Goal: Task Accomplishment & Management: Manage account settings

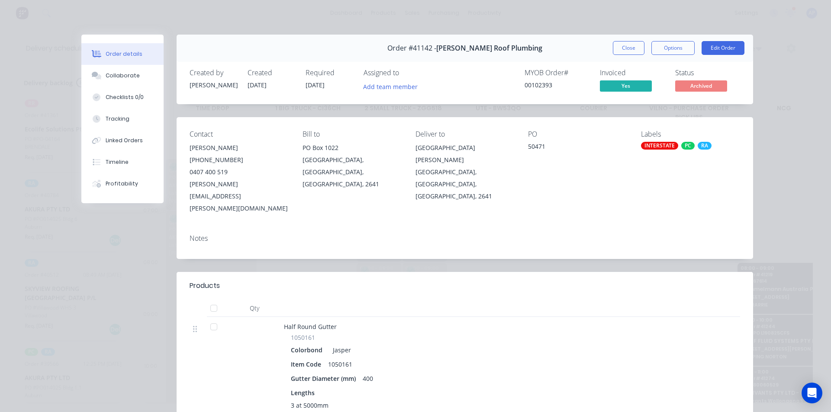
scroll to position [0, 0]
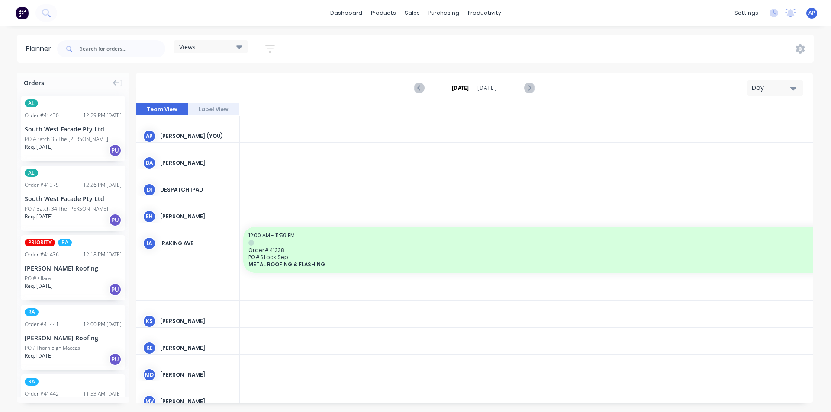
scroll to position [0, 1662]
click at [771, 78] on div "[DATE] - [DATE] Day" at bounding box center [474, 88] width 675 height 28
click at [771, 91] on div "Day" at bounding box center [771, 87] width 40 height 9
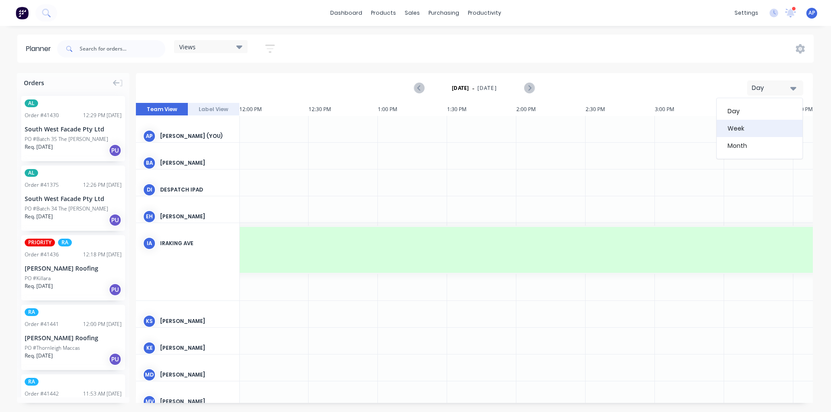
click at [731, 127] on div "Week" at bounding box center [759, 128] width 86 height 17
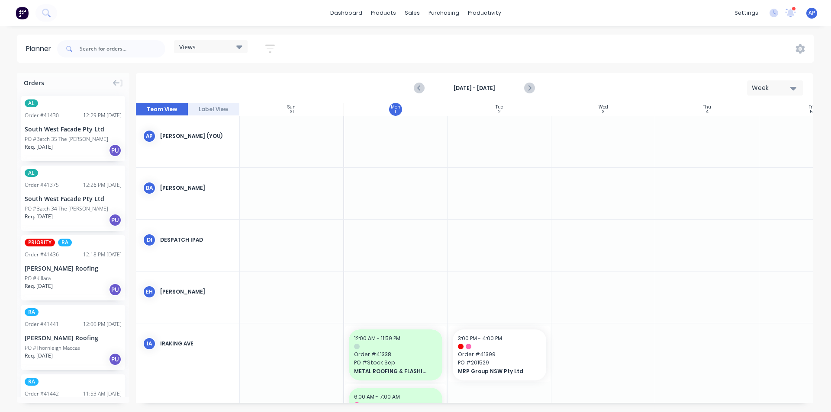
scroll to position [0, 0]
click at [262, 49] on button "button" at bounding box center [270, 48] width 28 height 17
click at [253, 84] on div "Show/Hide users" at bounding box center [224, 81] width 60 height 9
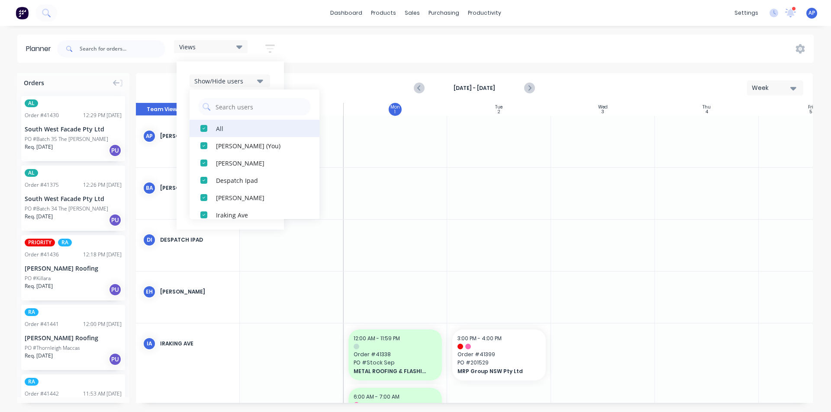
click at [232, 125] on div "All" at bounding box center [259, 128] width 87 height 9
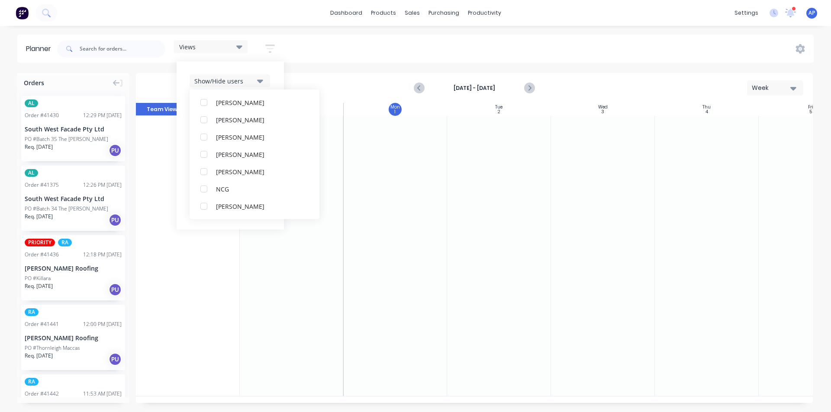
scroll to position [216, 0]
click at [237, 157] on div "RA PM Team" at bounding box center [259, 154] width 87 height 9
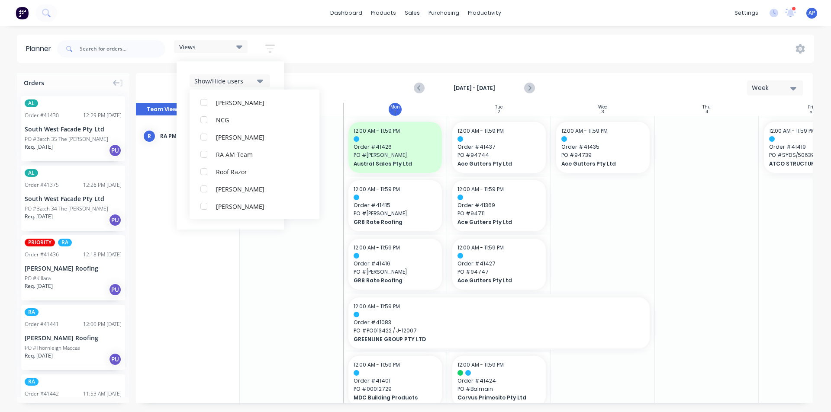
scroll to position [0, 0]
drag, startPoint x: 271, startPoint y: 67, endPoint x: 267, endPoint y: 75, distance: 9.7
click at [271, 67] on div "Show/Hide users All RA PM Team [PERSON_NAME] (You) [PERSON_NAME] Despatch Ipad …" at bounding box center [230, 145] width 107 height 168
click at [250, 97] on div "Show/Hide users Show/Hide orders Filter by status Filter by assignee Filter by …" at bounding box center [229, 145] width 81 height 142
click at [246, 122] on div "Show/Hide users Show/Hide orders Filter by status Filter by assignee Filter by …" at bounding box center [229, 145] width 81 height 142
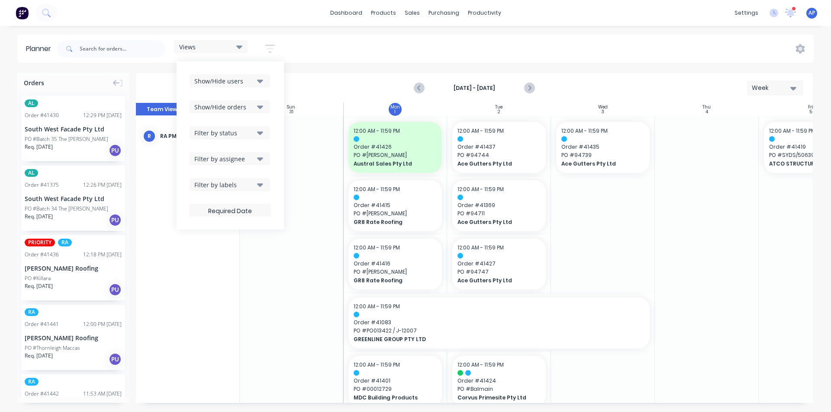
click at [254, 109] on div "Show/Hide orders" at bounding box center [224, 107] width 60 height 9
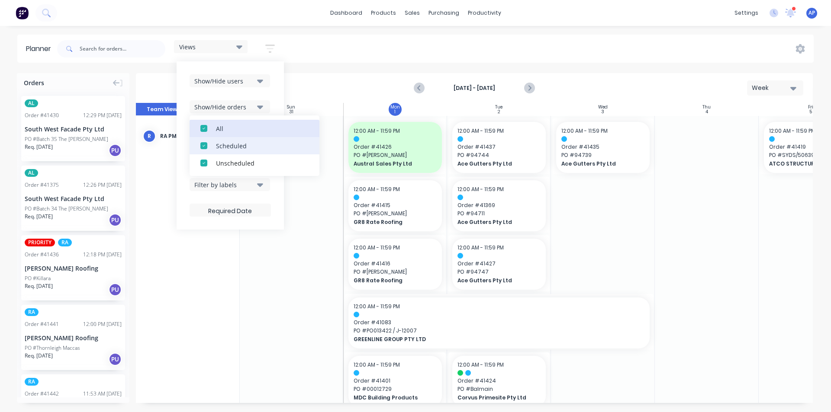
click at [236, 132] on div "All" at bounding box center [259, 128] width 87 height 9
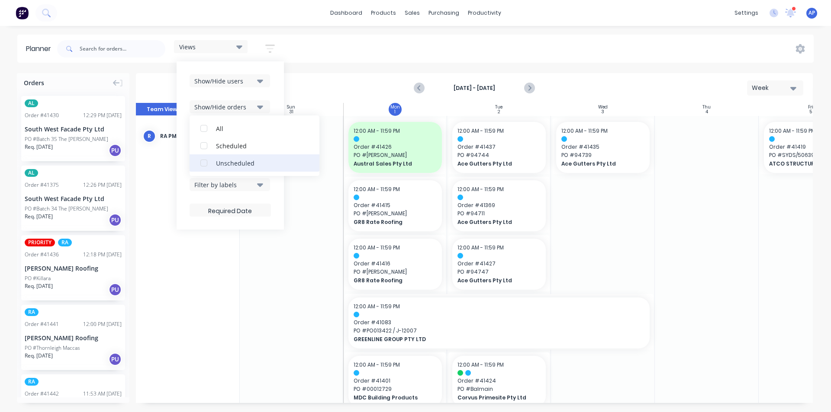
click at [223, 168] on button "Unscheduled" at bounding box center [254, 162] width 130 height 17
click at [272, 102] on div "Show/Hide users Show/Hide orders All Scheduled Unscheduled Filter by status Fil…" at bounding box center [230, 145] width 107 height 168
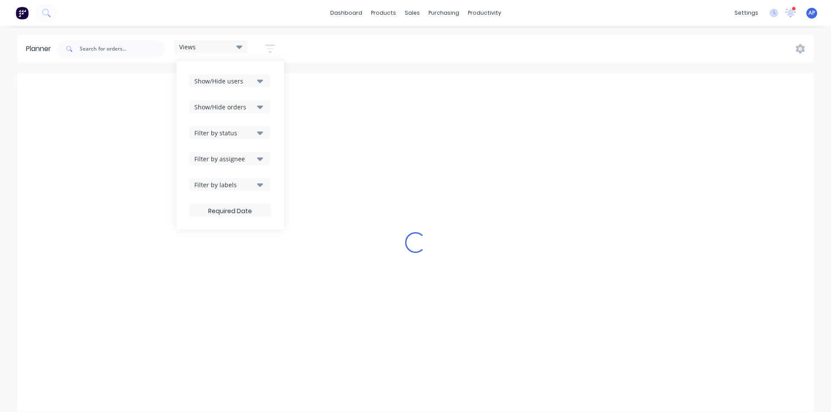
click at [240, 135] on div "Filter by status" at bounding box center [224, 132] width 60 height 9
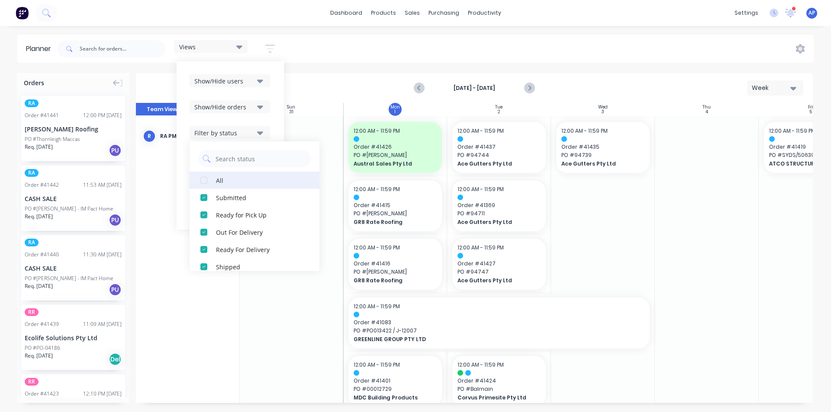
drag, startPoint x: 229, startPoint y: 180, endPoint x: 230, endPoint y: 174, distance: 5.4
click at [230, 178] on div "All" at bounding box center [259, 180] width 87 height 9
drag, startPoint x: 281, startPoint y: 118, endPoint x: 274, endPoint y: 122, distance: 7.8
click at [280, 117] on div "Show/Hide users Show/Hide orders Filter by status All Draft Quote Archived Deli…" at bounding box center [230, 145] width 107 height 168
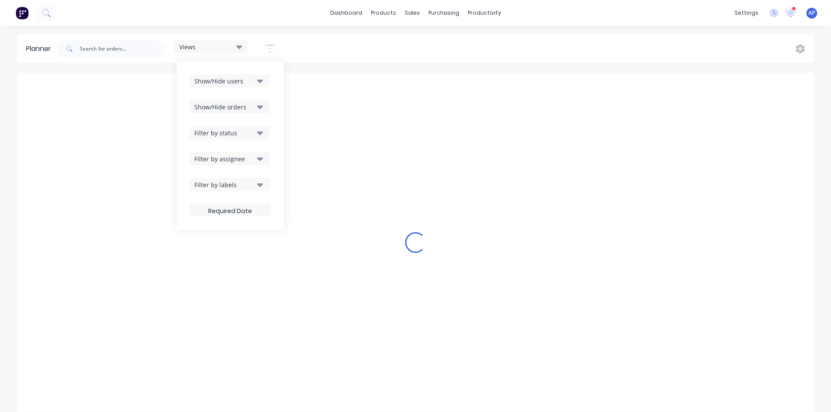
click at [241, 160] on div "Filter by assignee" at bounding box center [224, 158] width 60 height 9
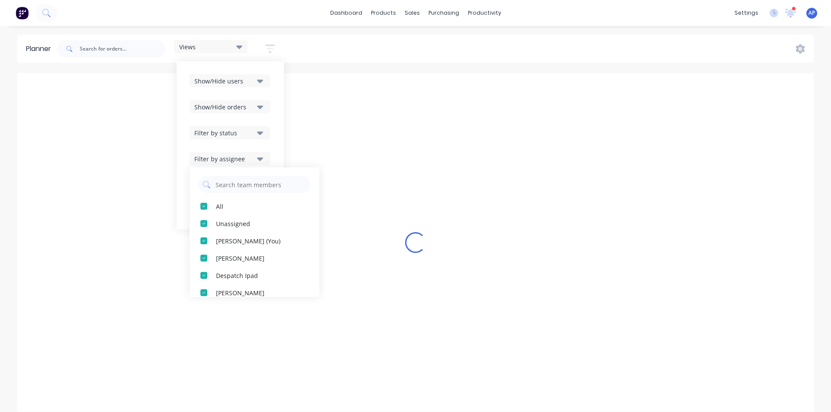
click at [274, 130] on div "Show/Hide users Show/Hide orders Filter by status Filter by assignee All Unassi…" at bounding box center [230, 145] width 107 height 168
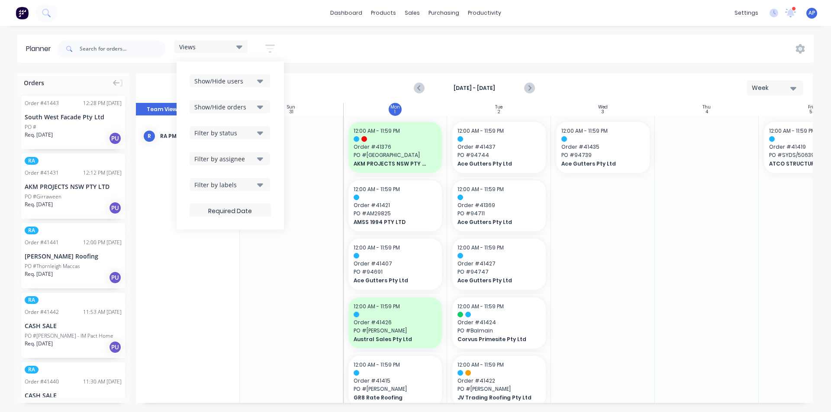
drag, startPoint x: 265, startPoint y: 158, endPoint x: 260, endPoint y: 157, distance: 4.5
click at [261, 157] on button "Filter by assignee" at bounding box center [229, 158] width 80 height 13
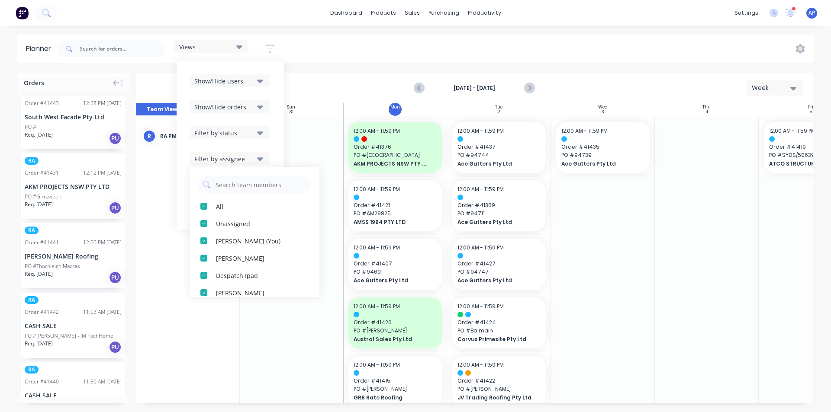
drag, startPoint x: 273, startPoint y: 120, endPoint x: 279, endPoint y: 113, distance: 8.3
click at [274, 119] on div "Show/Hide users Show/Hide orders Filter by status Filter by assignee All Unassi…" at bounding box center [230, 145] width 107 height 168
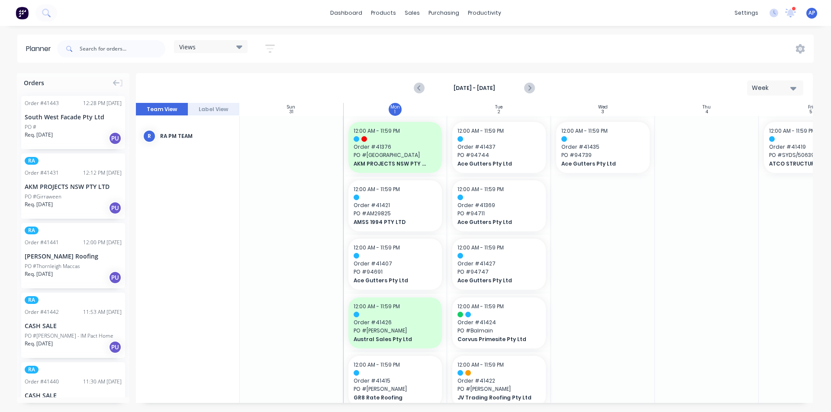
click at [392, 45] on div "Views Save new view None (Default) edit Iraking edit [PERSON_NAME] edit [PERSON…" at bounding box center [434, 49] width 758 height 26
click at [382, 202] on span "Order # 41421" at bounding box center [394, 206] width 83 height 8
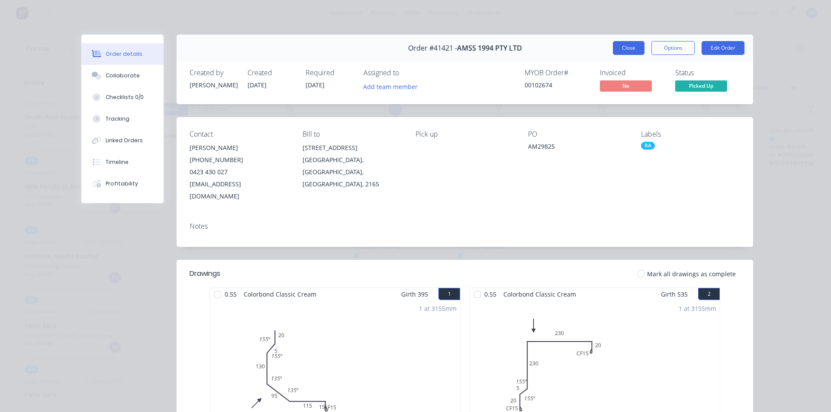
click at [616, 51] on button "Close" at bounding box center [629, 48] width 32 height 14
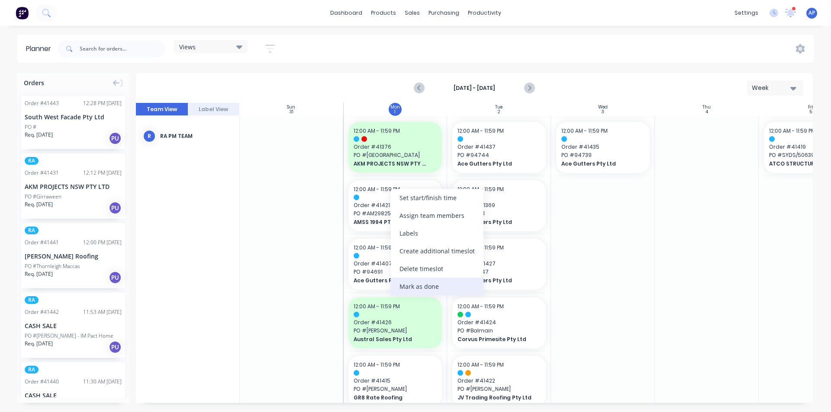
click at [425, 286] on div "Mark as done" at bounding box center [437, 287] width 93 height 18
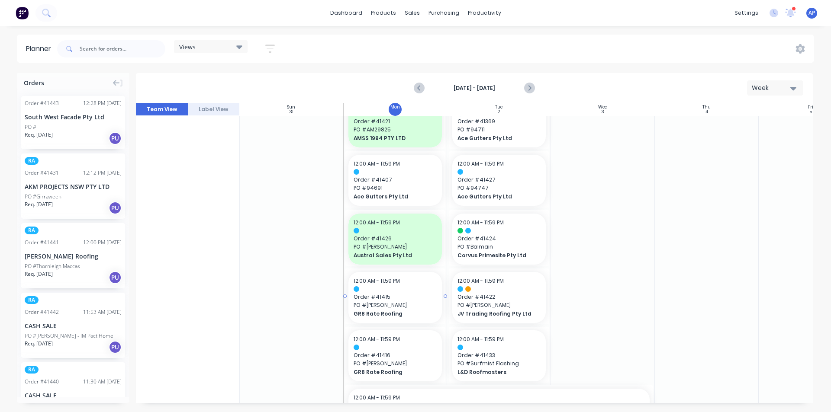
scroll to position [87, 0]
click at [401, 186] on span "PO # 94691" at bounding box center [394, 186] width 83 height 8
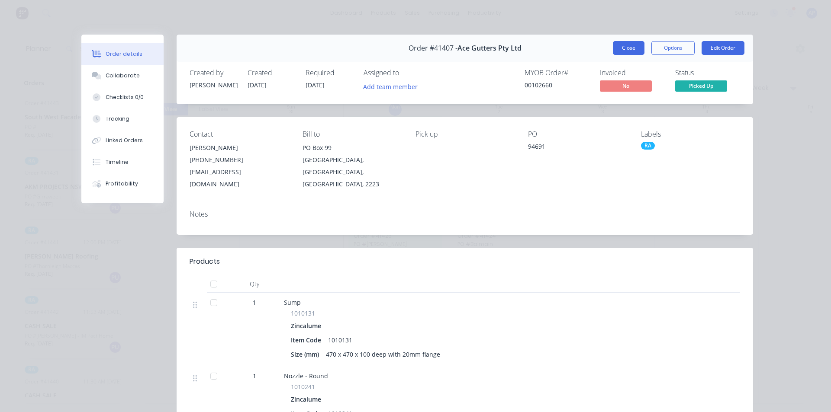
click at [618, 44] on button "Close" at bounding box center [629, 48] width 32 height 14
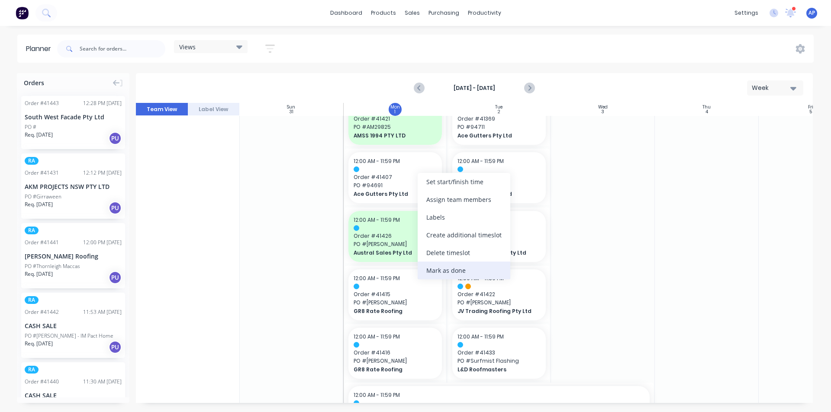
click at [435, 266] on div "Mark as done" at bounding box center [463, 271] width 93 height 18
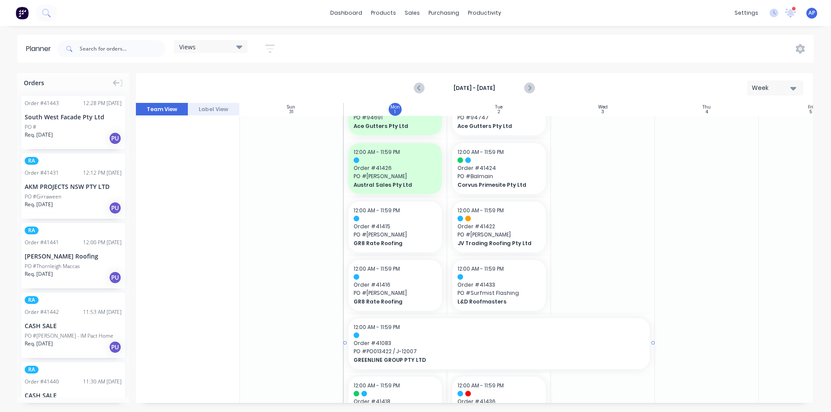
scroll to position [216, 0]
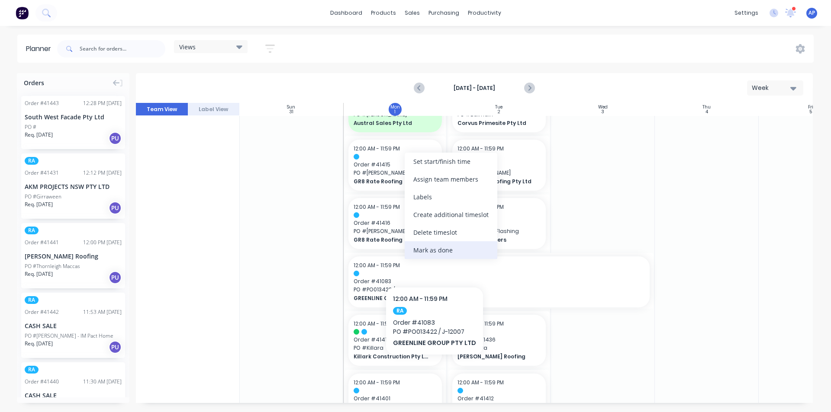
click at [434, 250] on div "Mark as done" at bounding box center [451, 250] width 93 height 18
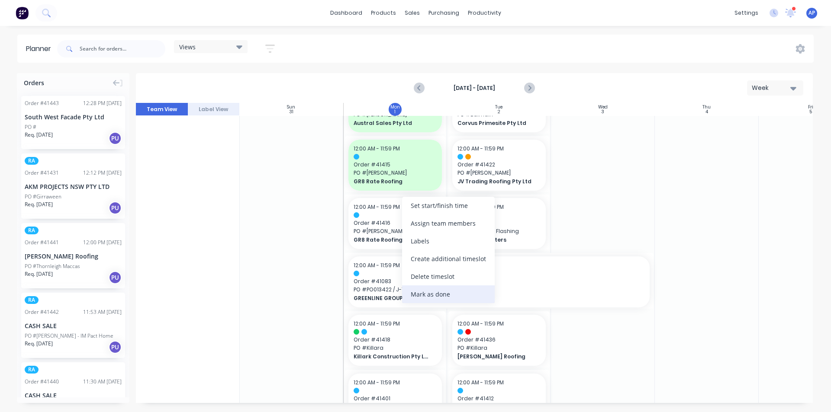
click at [421, 292] on div "Mark as done" at bounding box center [448, 295] width 93 height 18
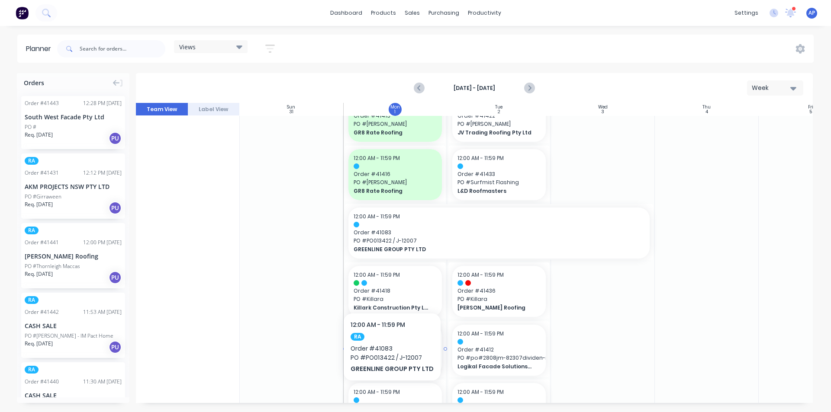
scroll to position [346, 0]
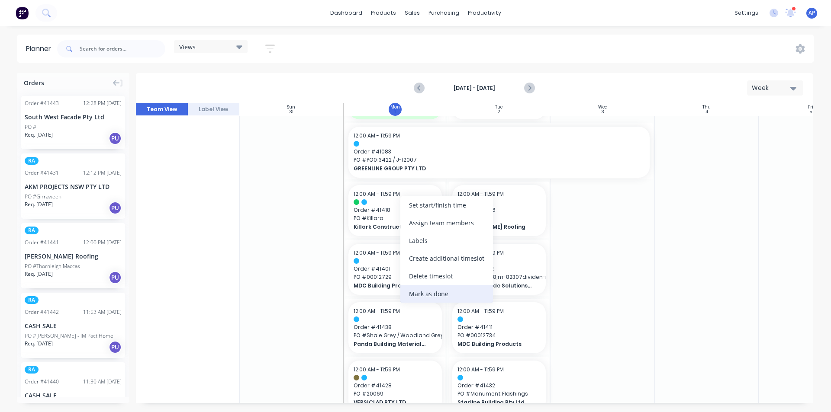
click at [420, 298] on div "Mark as done" at bounding box center [446, 294] width 93 height 18
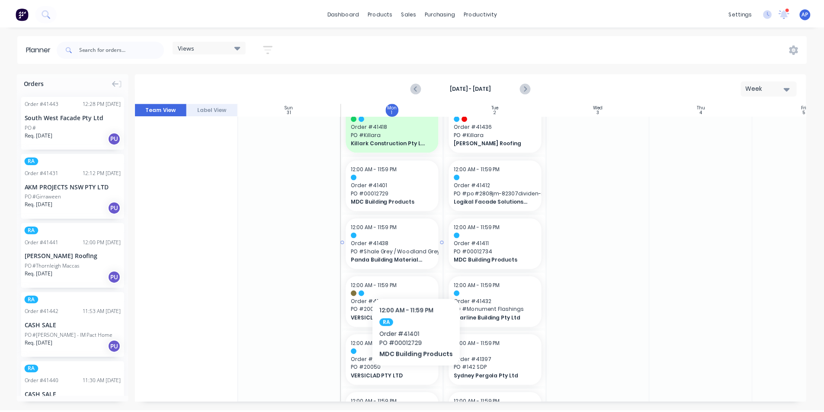
scroll to position [433, 0]
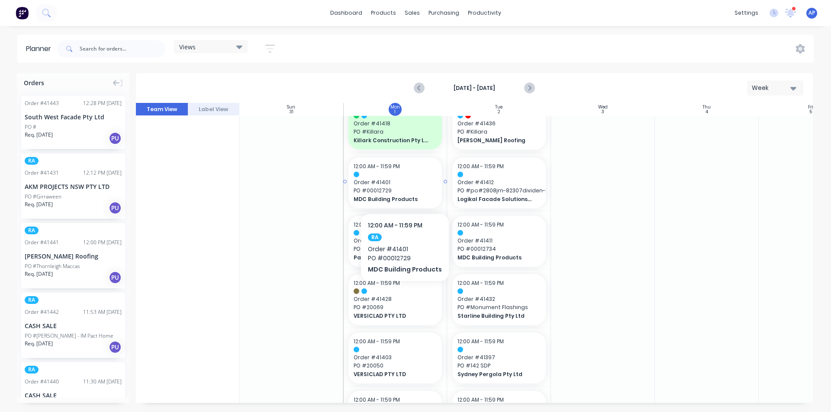
click at [403, 187] on span "PO # 00012729" at bounding box center [394, 191] width 83 height 8
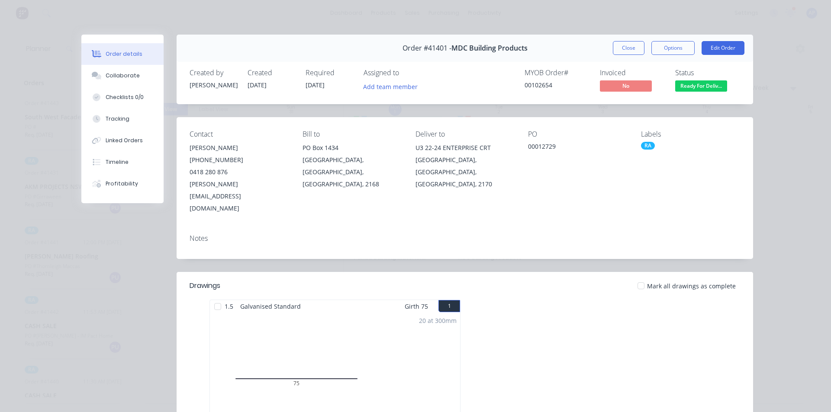
click at [602, 51] on div "Order #41401 - MDC Building Products Close Options Edit Order" at bounding box center [465, 48] width 576 height 27
click at [616, 50] on button "Close" at bounding box center [629, 48] width 32 height 14
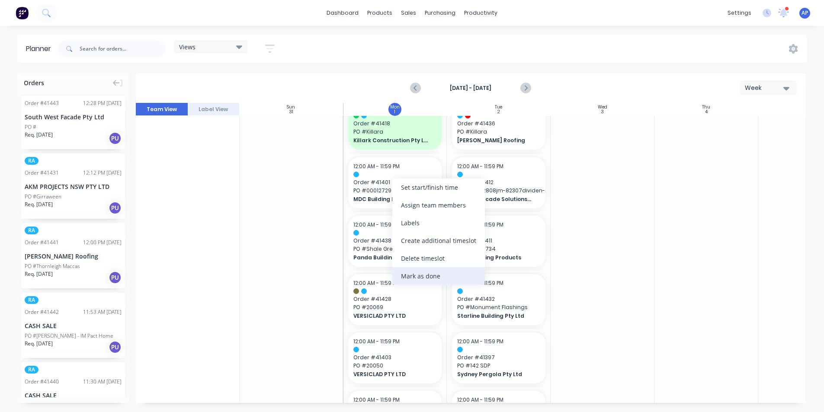
click at [415, 276] on div "Mark as done" at bounding box center [438, 276] width 93 height 18
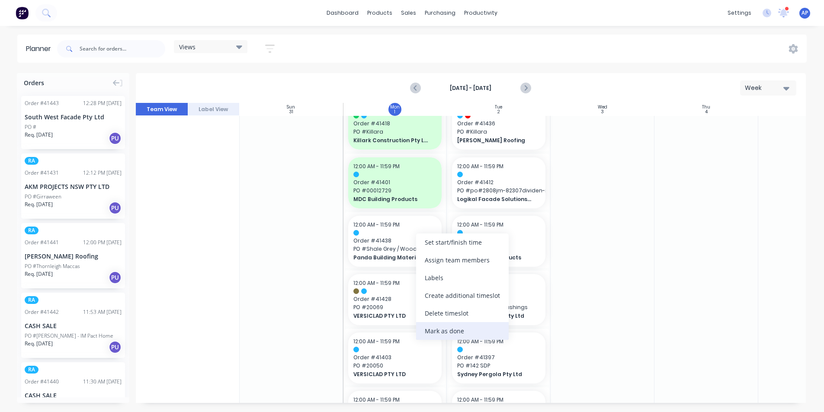
click at [453, 332] on div "Mark as done" at bounding box center [462, 331] width 93 height 18
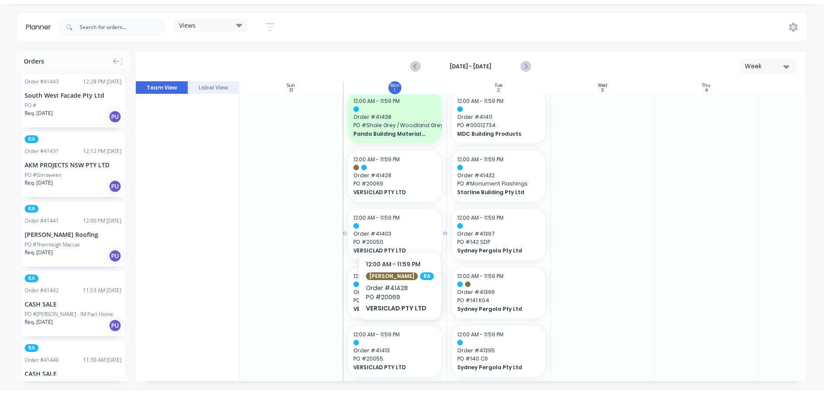
scroll to position [536, 0]
click at [402, 179] on div "12:00 AM - 11:59 PM Order # 41428 PO # 20069 VERSICLAD PTY LTD" at bounding box center [394, 175] width 93 height 51
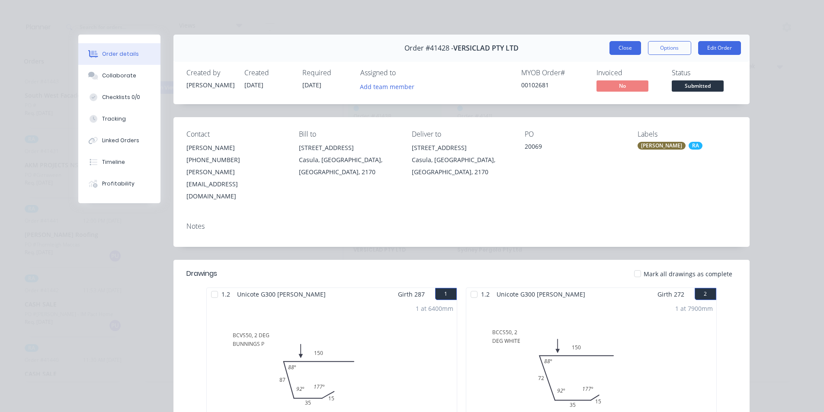
click at [623, 46] on button "Close" at bounding box center [626, 48] width 32 height 14
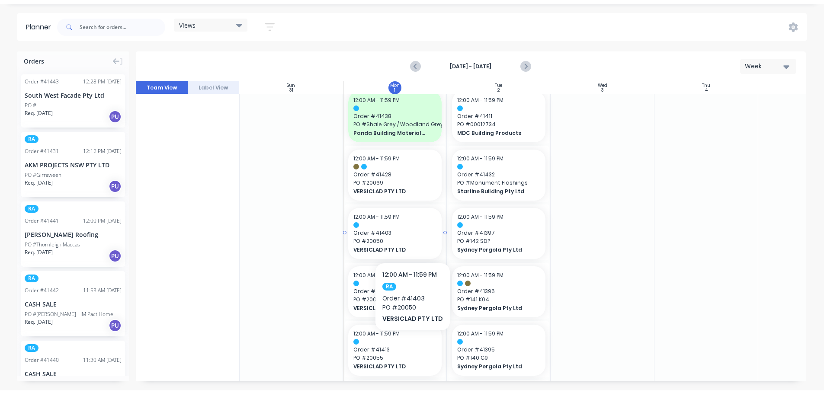
click at [412, 236] on span "Order # 41403" at bounding box center [394, 233] width 83 height 8
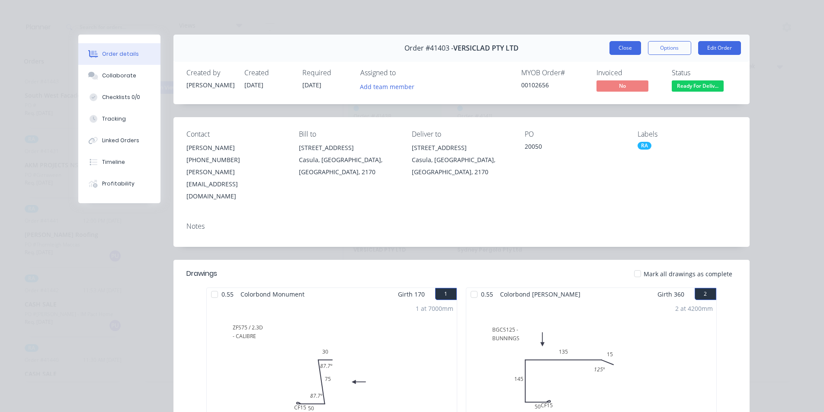
click at [626, 54] on button "Close" at bounding box center [626, 48] width 32 height 14
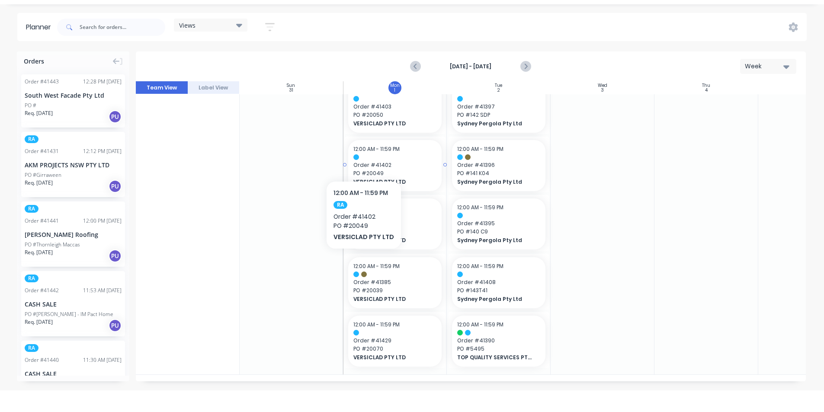
scroll to position [492, 0]
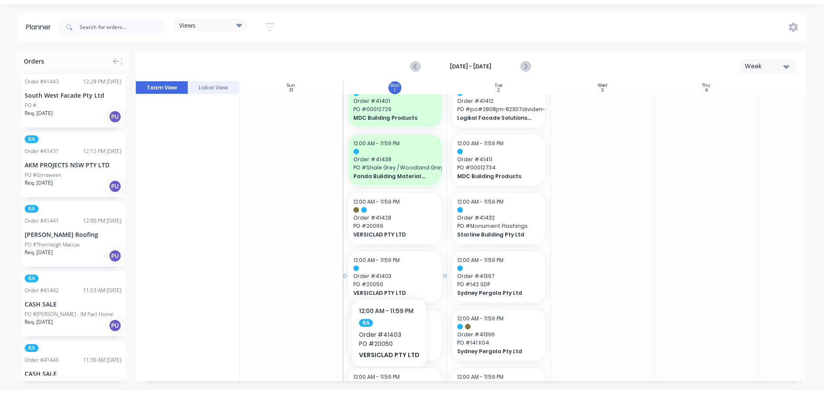
click at [388, 273] on span "Order # 41403" at bounding box center [394, 277] width 83 height 8
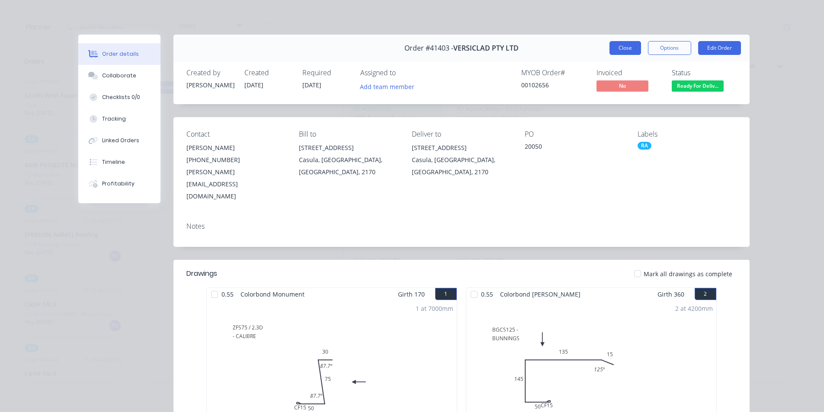
click at [617, 40] on div "Order #41403 - VERSICLAD PTY LTD Close Options Edit Order" at bounding box center [461, 48] width 576 height 27
click at [623, 54] on button "Close" at bounding box center [626, 48] width 32 height 14
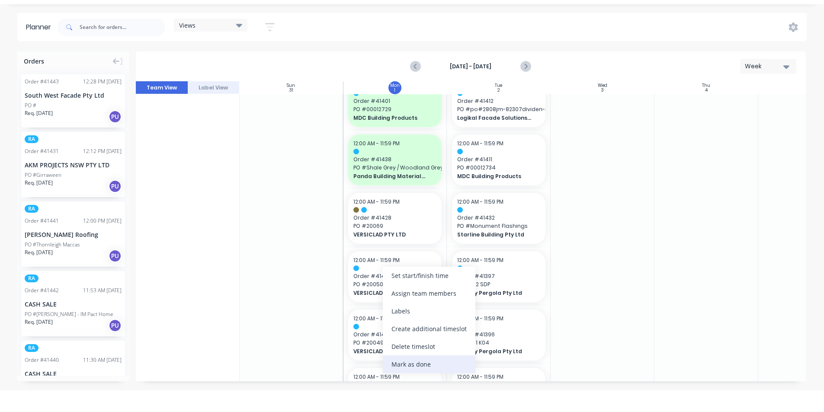
click at [395, 360] on div "Mark as done" at bounding box center [429, 365] width 93 height 18
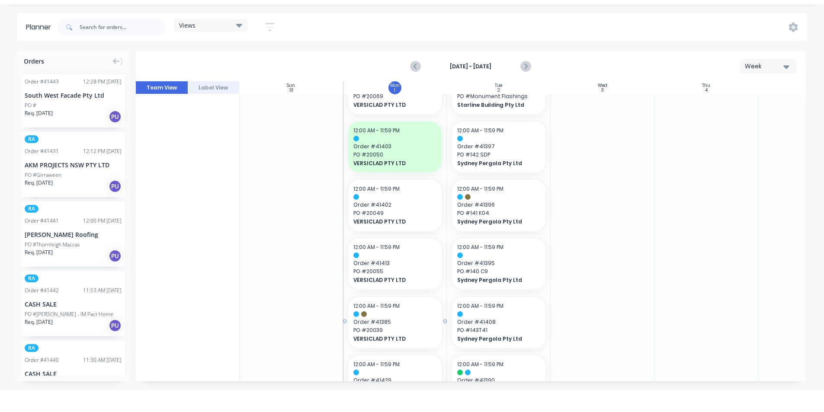
scroll to position [665, 0]
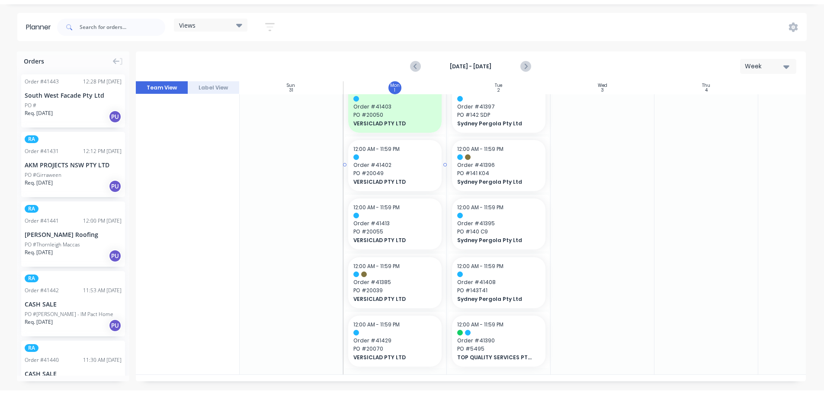
click at [393, 164] on span "Order # 41402" at bounding box center [394, 165] width 83 height 8
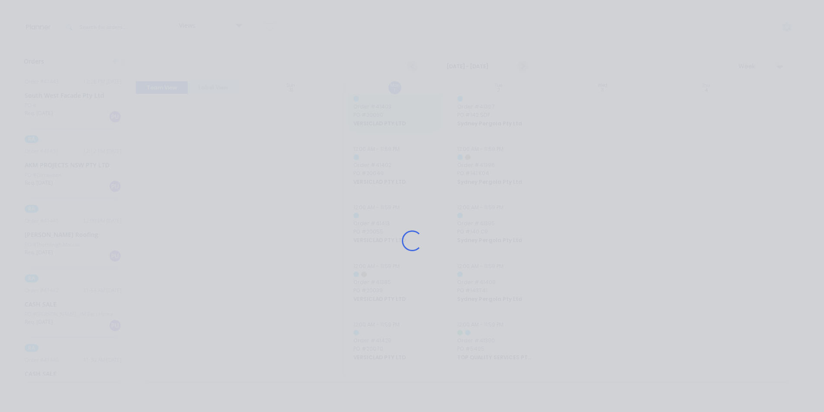
scroll to position [659, 0]
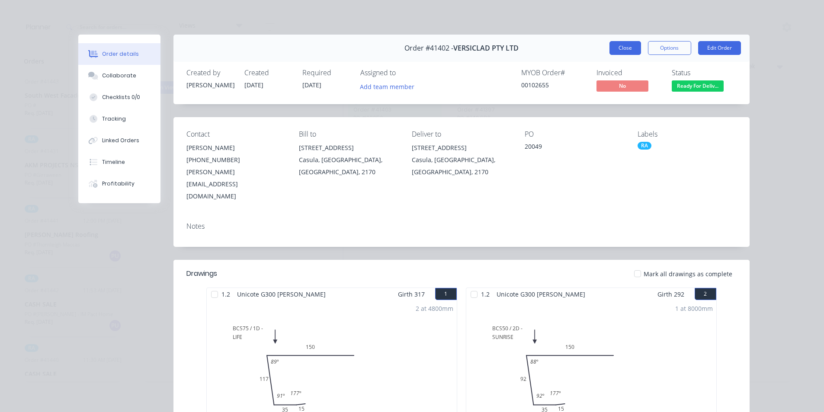
click at [630, 48] on button "Close" at bounding box center [626, 48] width 32 height 14
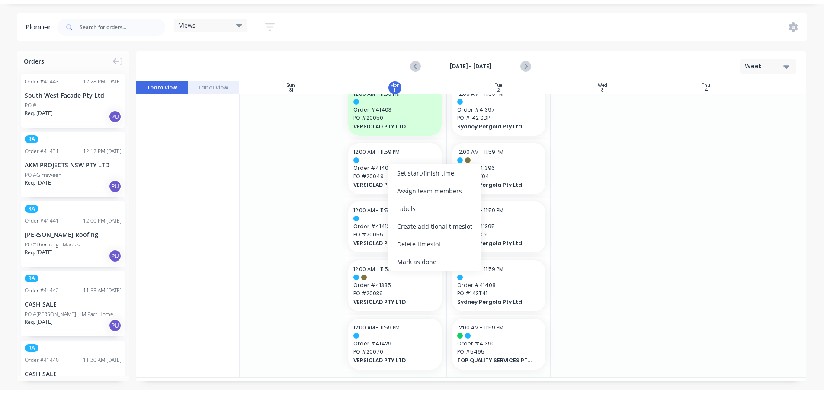
click at [414, 257] on div "Mark as done" at bounding box center [434, 262] width 93 height 18
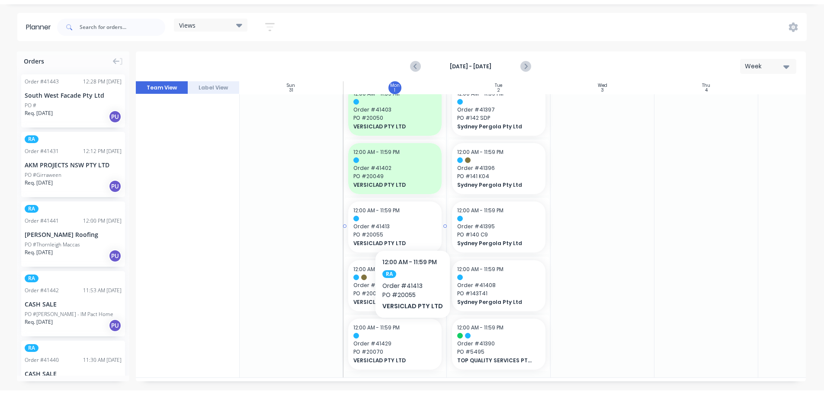
click at [411, 224] on span "Order # 41413" at bounding box center [394, 227] width 83 height 8
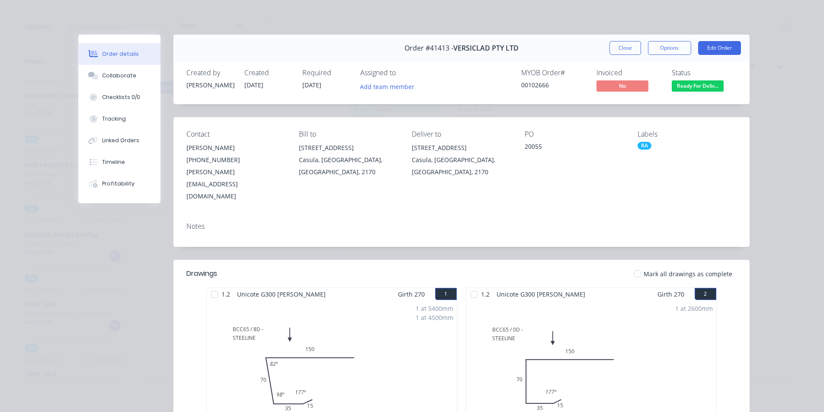
drag, startPoint x: 516, startPoint y: 202, endPoint x: 618, endPoint y: 51, distance: 182.9
click at [629, 47] on button "Close" at bounding box center [626, 48] width 32 height 14
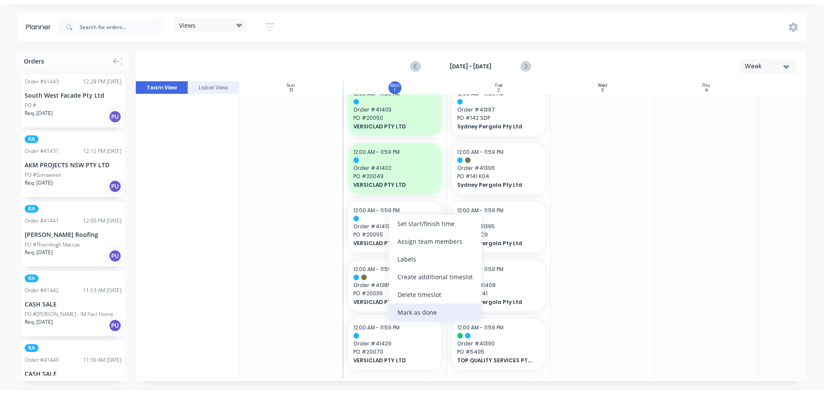
click at [423, 307] on div "Mark as done" at bounding box center [435, 313] width 93 height 18
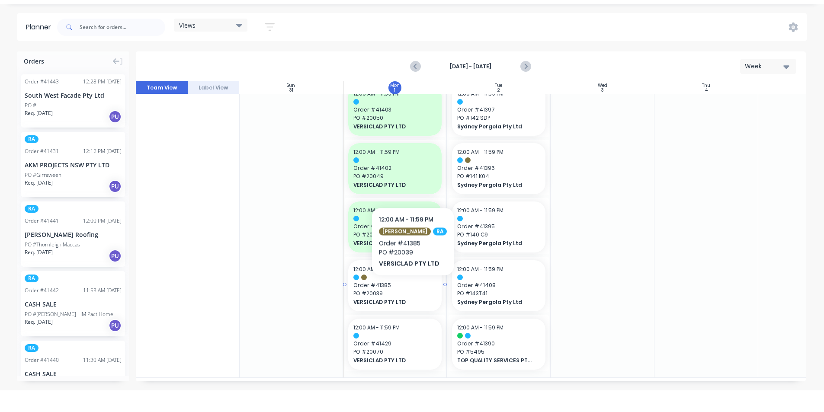
click at [408, 289] on span "Order # 41385" at bounding box center [394, 286] width 83 height 8
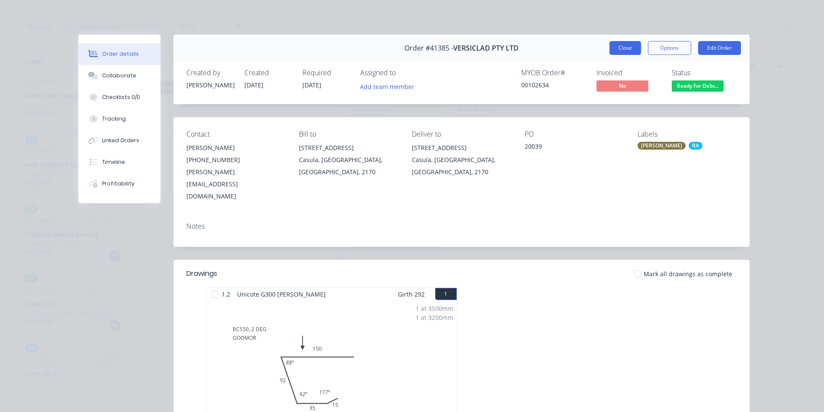
click at [628, 51] on button "Close" at bounding box center [626, 48] width 32 height 14
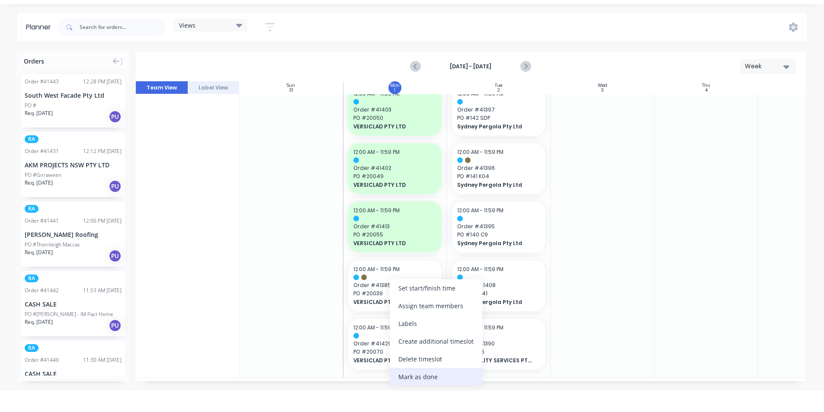
click at [417, 382] on div "Mark as done" at bounding box center [436, 377] width 93 height 18
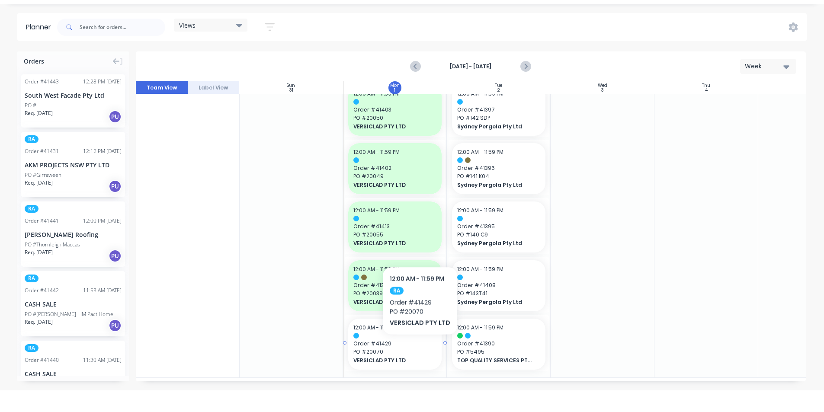
click at [419, 345] on span "Order # 41429" at bounding box center [394, 344] width 83 height 8
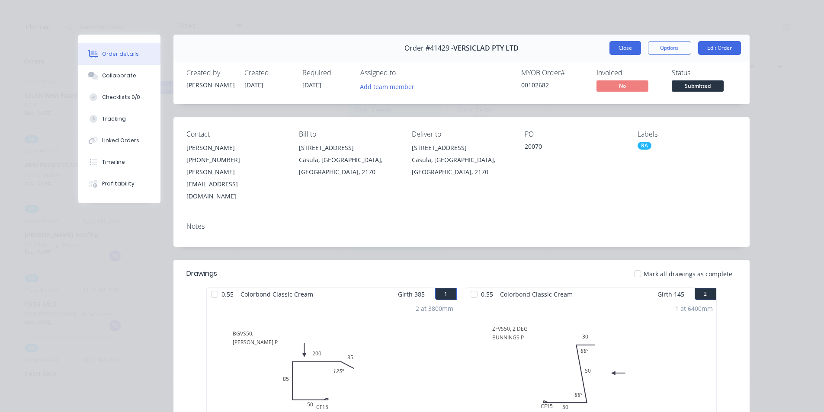
click at [632, 45] on button "Close" at bounding box center [626, 48] width 32 height 14
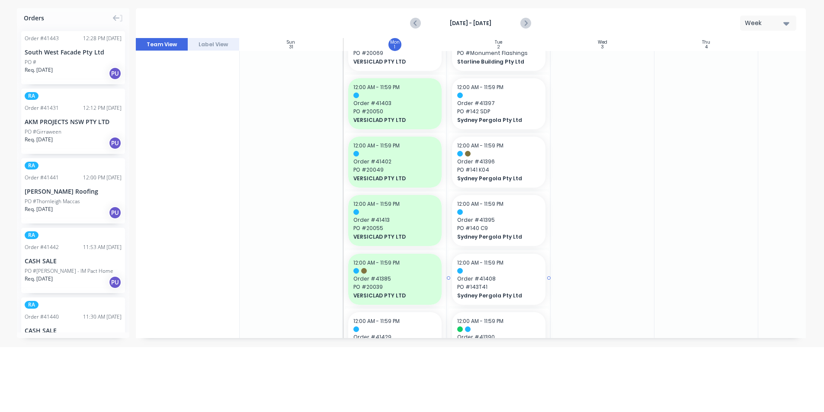
scroll to position [665, 0]
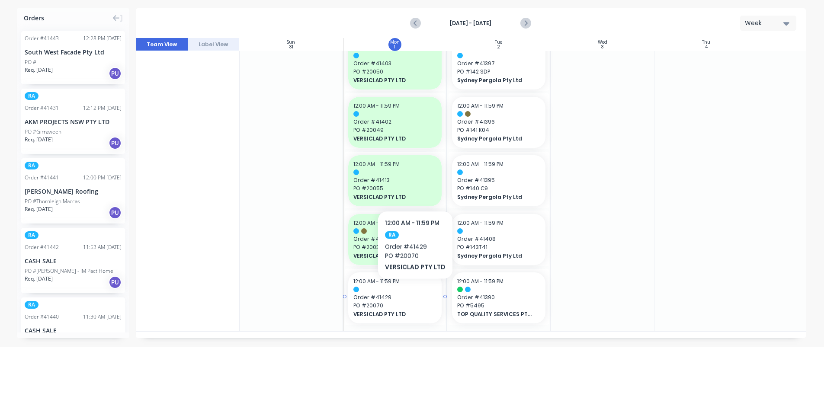
click at [414, 294] on span "Order # 41429" at bounding box center [394, 298] width 83 height 8
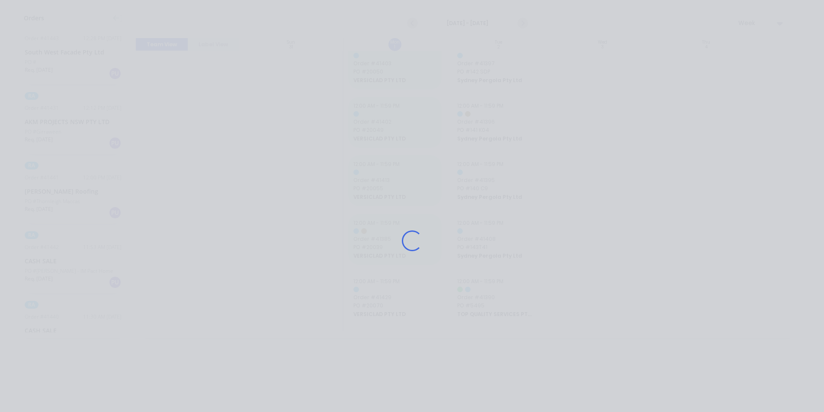
scroll to position [659, 0]
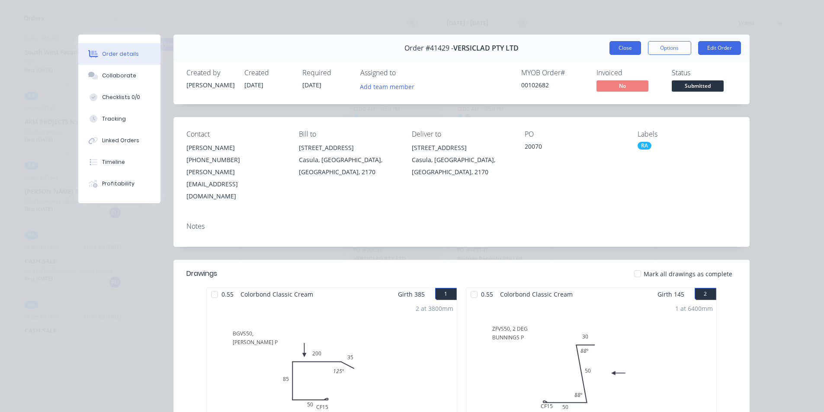
click at [623, 47] on button "Close" at bounding box center [626, 48] width 32 height 14
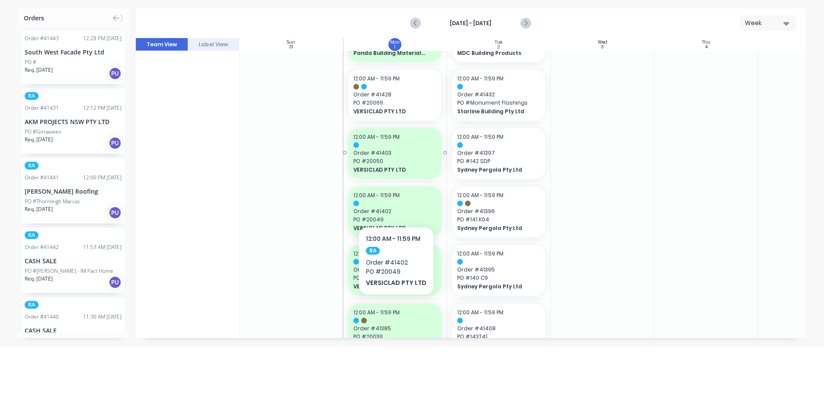
scroll to position [529, 0]
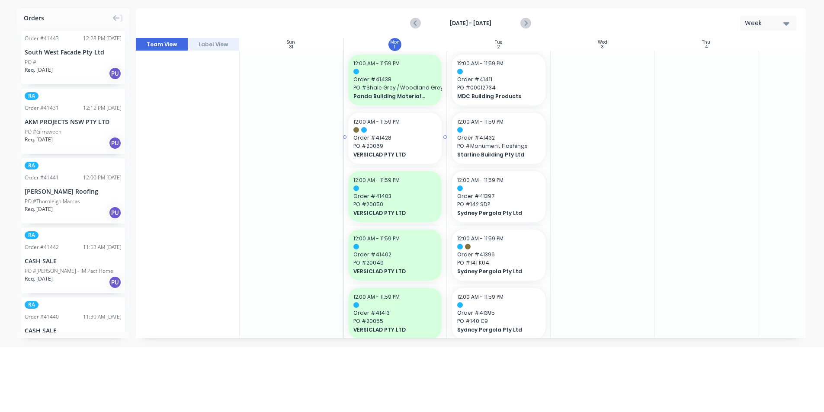
click at [408, 157] on span "VERSICLAD PTY LTD" at bounding box center [390, 155] width 75 height 8
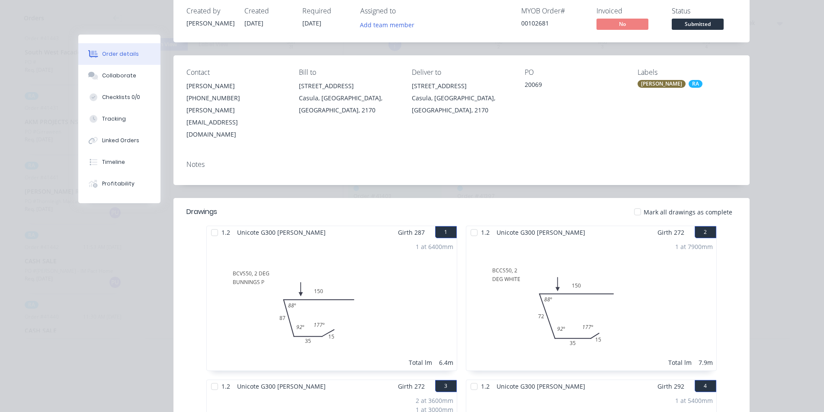
scroll to position [0, 0]
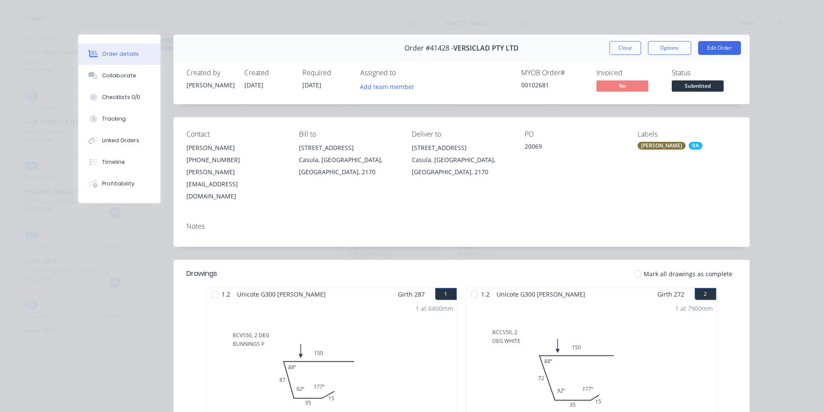
click at [623, 47] on button "Close" at bounding box center [626, 48] width 32 height 14
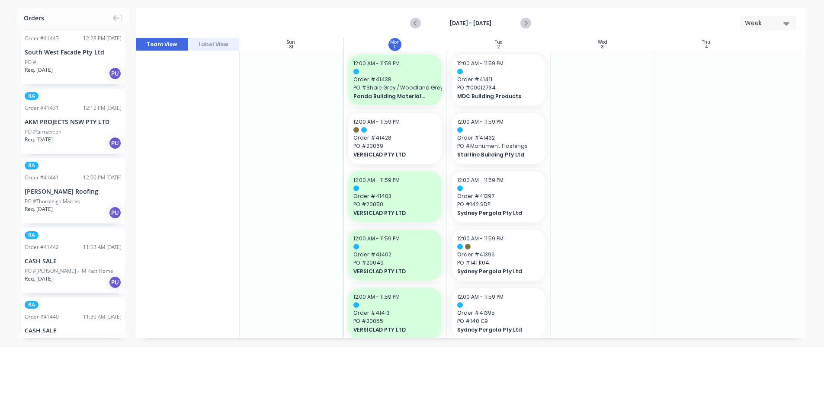
scroll to position [665, 0]
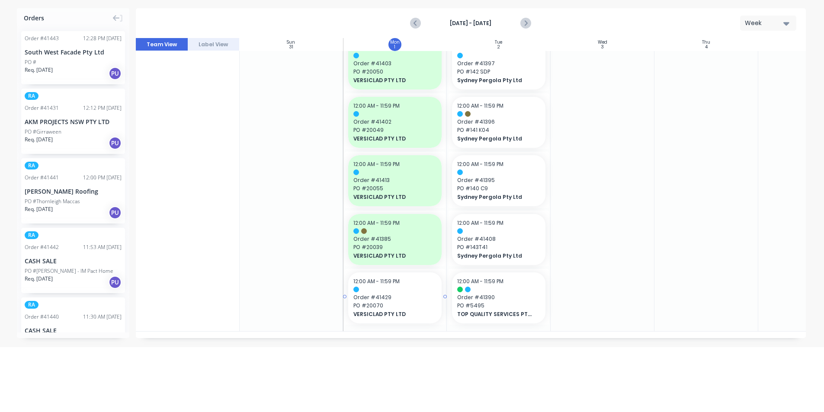
click at [392, 282] on div "12:00 AM - 11:59 PM" at bounding box center [394, 282] width 83 height 8
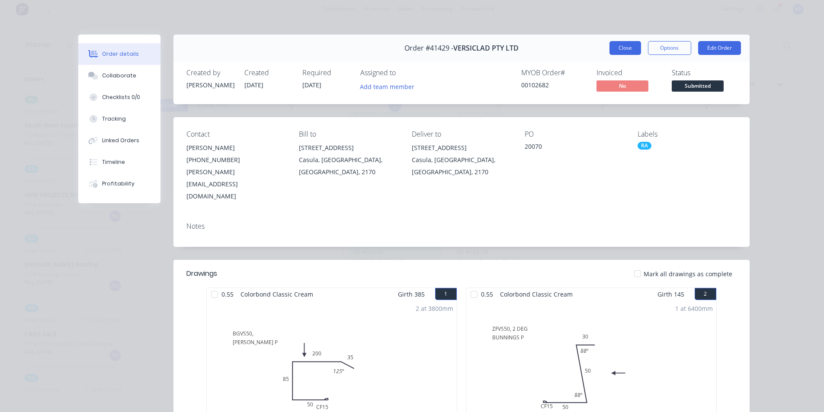
scroll to position [0, 0]
click at [625, 46] on button "Close" at bounding box center [626, 48] width 32 height 14
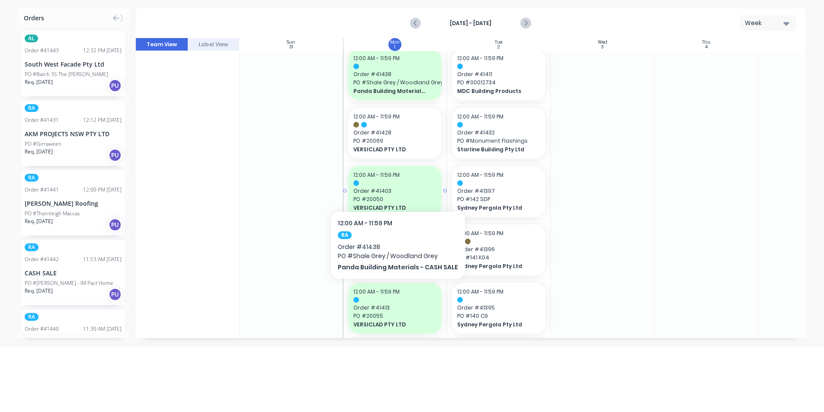
scroll to position [536, 0]
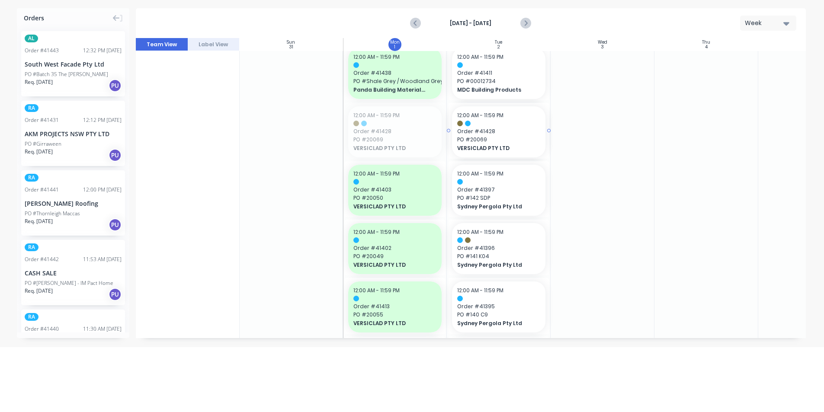
drag, startPoint x: 384, startPoint y: 132, endPoint x: 449, endPoint y: 125, distance: 65.2
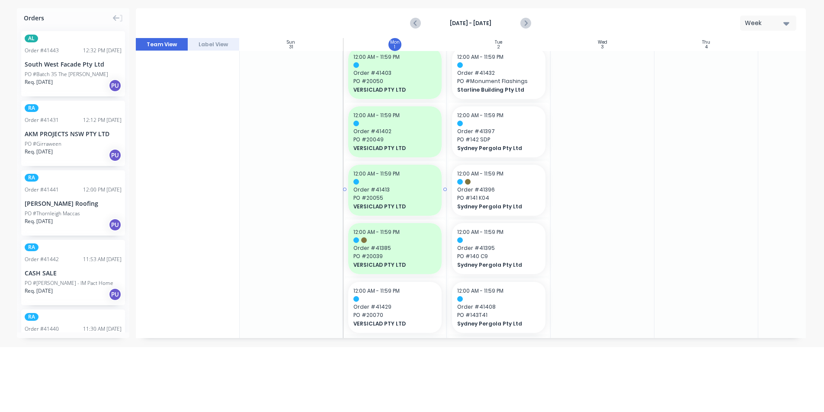
scroll to position [724, 0]
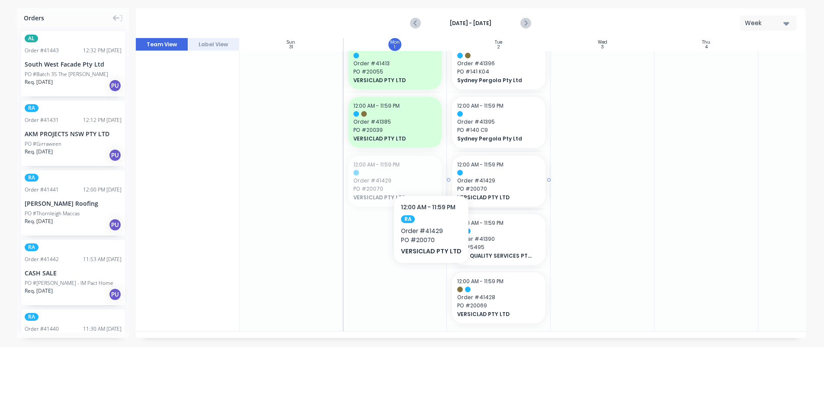
drag, startPoint x: 391, startPoint y: 171, endPoint x: 430, endPoint y: 169, distance: 38.5
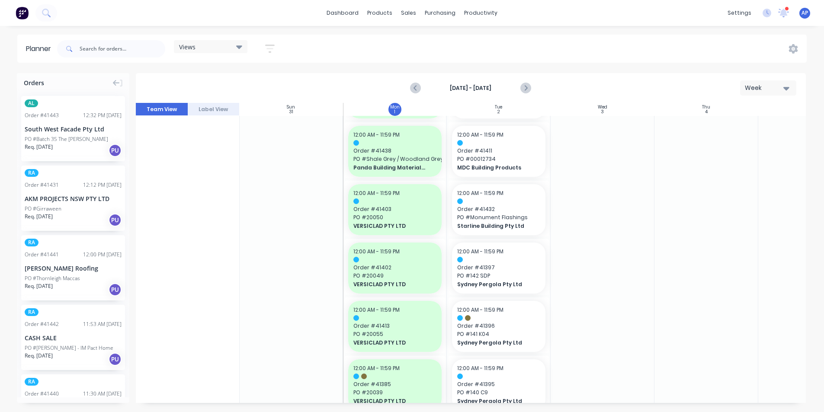
scroll to position [523, 0]
drag, startPoint x: 55, startPoint y: 272, endPoint x: 572, endPoint y: 214, distance: 520.7
drag, startPoint x: 42, startPoint y: 335, endPoint x: 588, endPoint y: 286, distance: 547.3
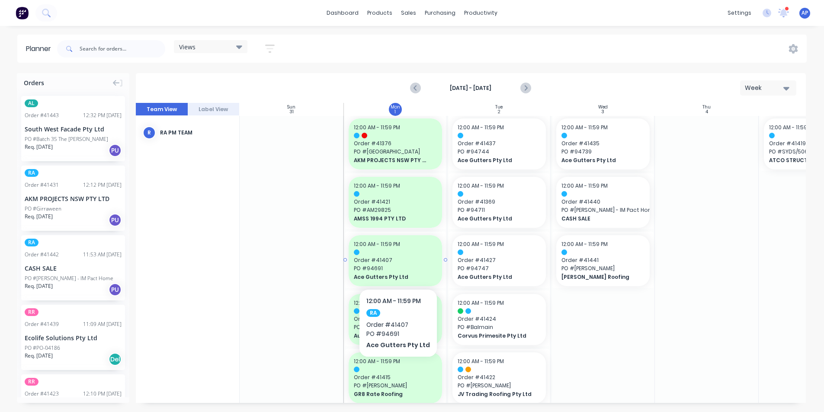
scroll to position [0, 0]
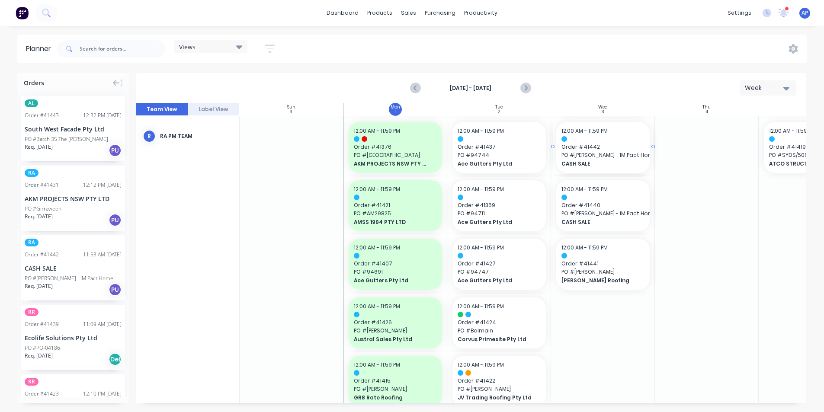
drag, startPoint x: 34, startPoint y: 256, endPoint x: 577, endPoint y: 218, distance: 544.3
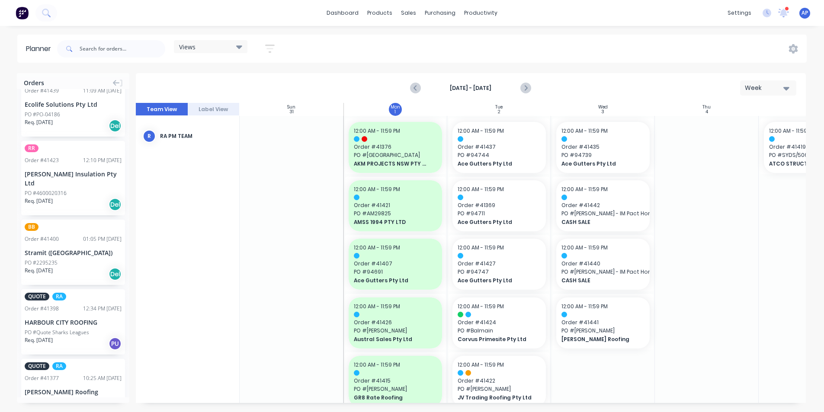
scroll to position [216, 0]
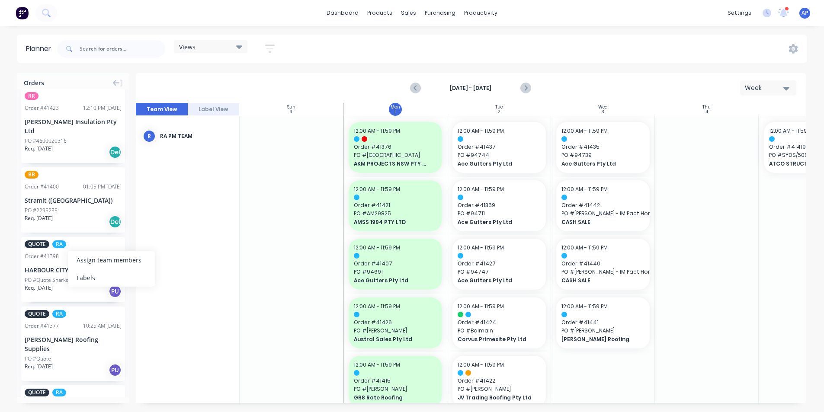
click at [351, 61] on div "Views Save new view None (Default) edit Iraking edit [PERSON_NAME] edit [PERSON…" at bounding box center [430, 49] width 751 height 26
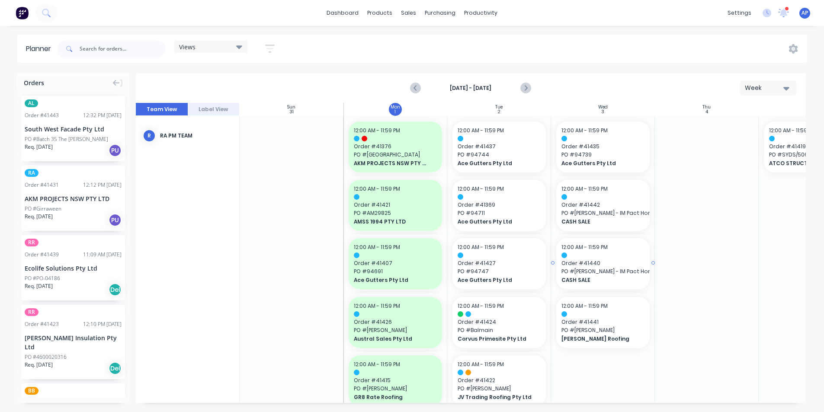
scroll to position [0, 0]
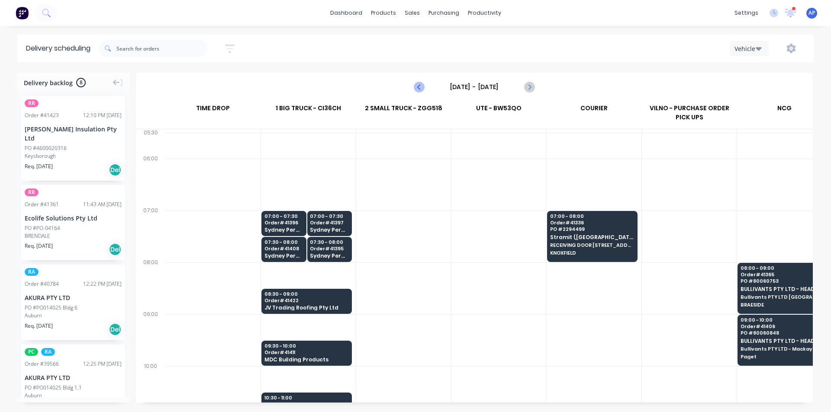
click at [419, 86] on icon "Previous page" at bounding box center [419, 86] width 4 height 7
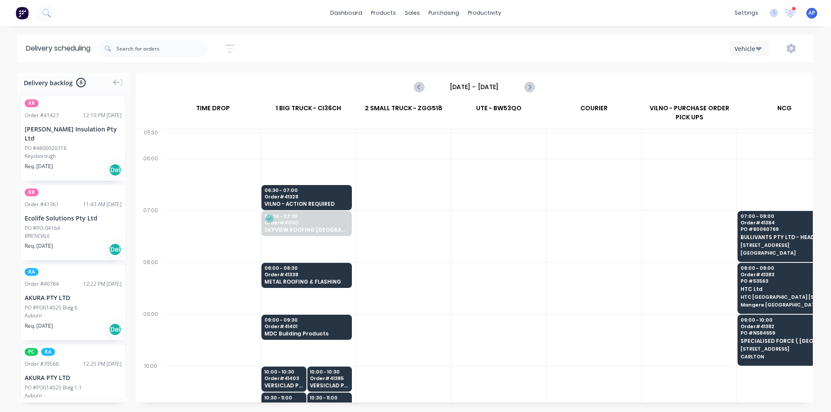
drag, startPoint x: 478, startPoint y: 96, endPoint x: 546, endPoint y: 73, distance: 72.2
click at [546, 73] on div "Monday - 01/09/25" at bounding box center [474, 87] width 677 height 29
click at [359, 226] on div "Mark as Picked Up" at bounding box center [357, 225] width 87 height 18
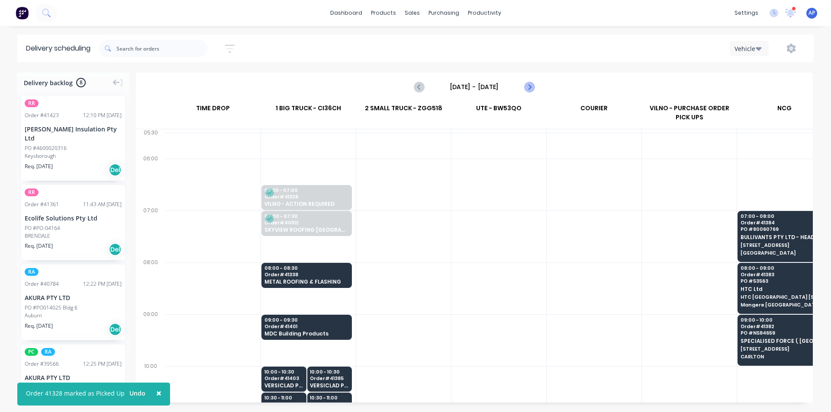
click at [530, 82] on icon "Next page" at bounding box center [528, 87] width 10 height 10
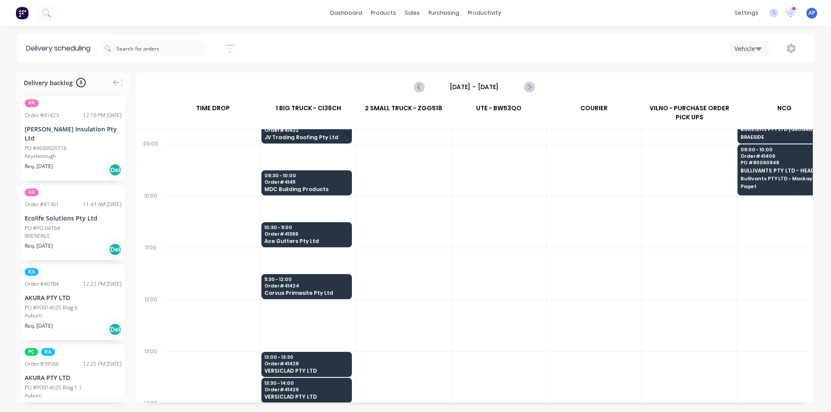
scroll to position [173, 0]
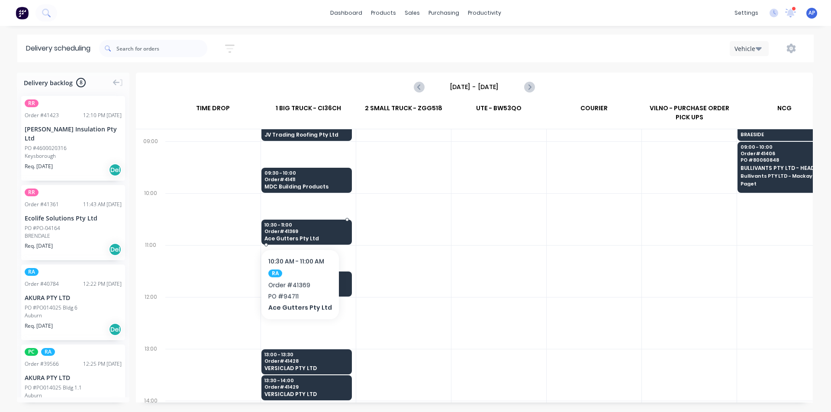
click at [301, 225] on span "10:30 - 11:00" at bounding box center [306, 224] width 84 height 5
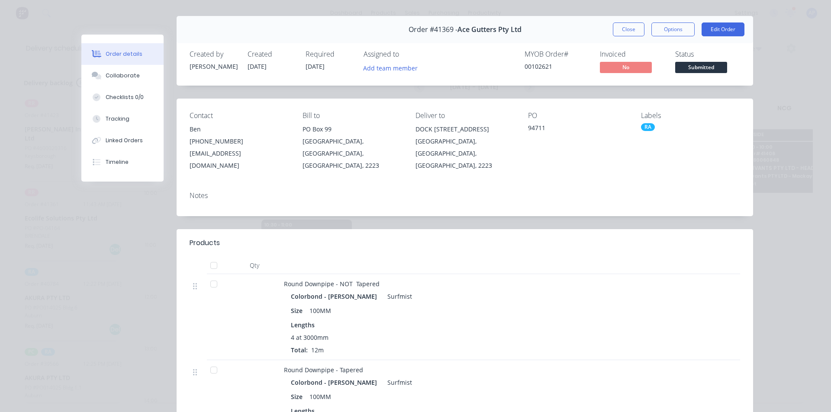
scroll to position [0, 0]
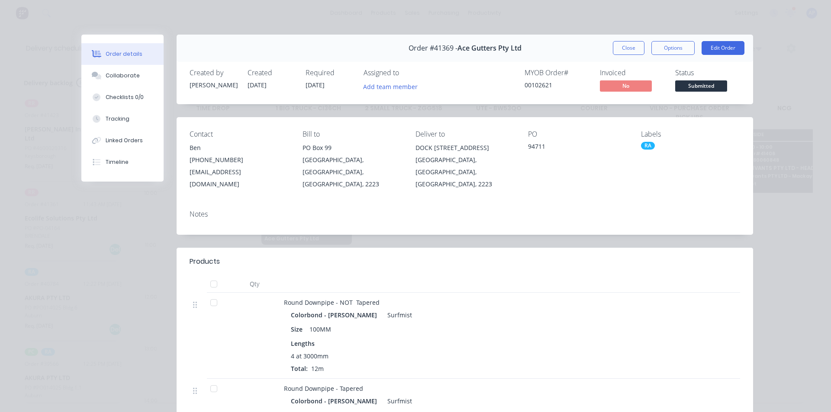
click at [623, 49] on button "Close" at bounding box center [629, 48] width 32 height 14
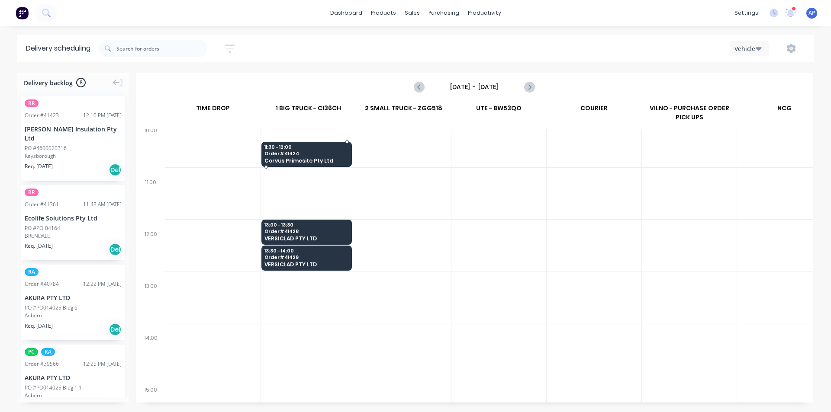
scroll to position [216, 0]
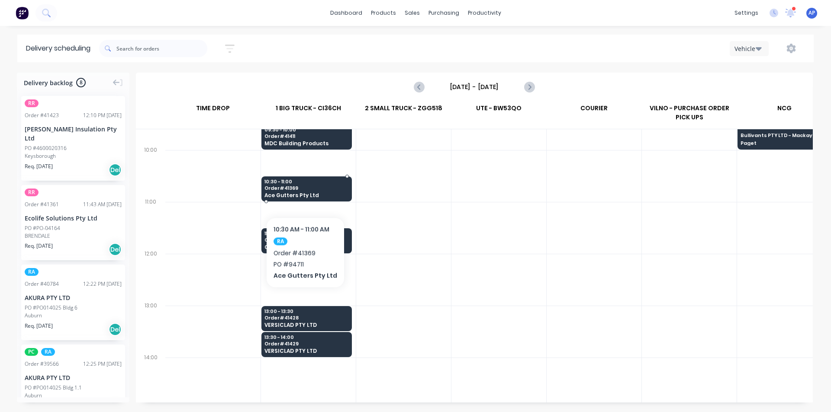
click at [305, 192] on div "10:30 - 11:00 Order # 41369 Ace Gutters Pty Ltd" at bounding box center [307, 190] width 90 height 26
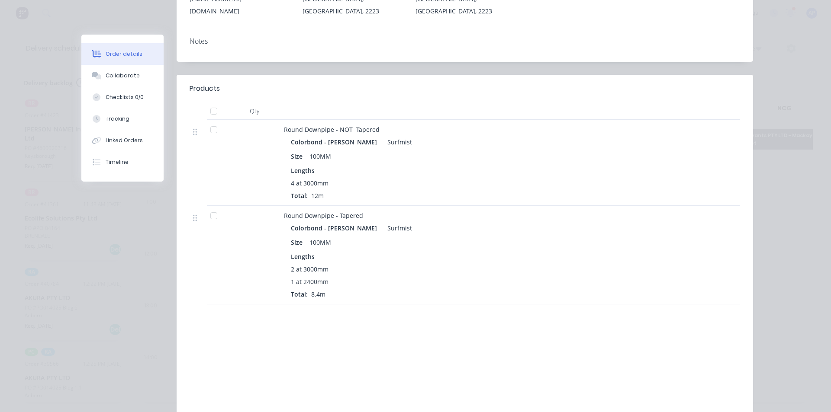
scroll to position [0, 0]
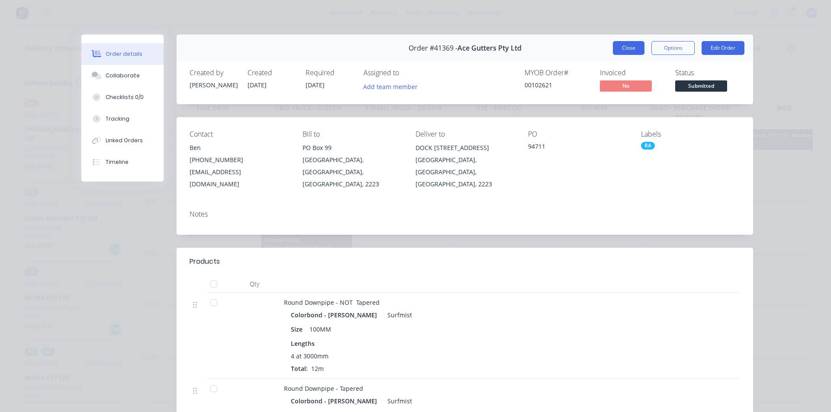
click at [622, 46] on button "Close" at bounding box center [629, 48] width 32 height 14
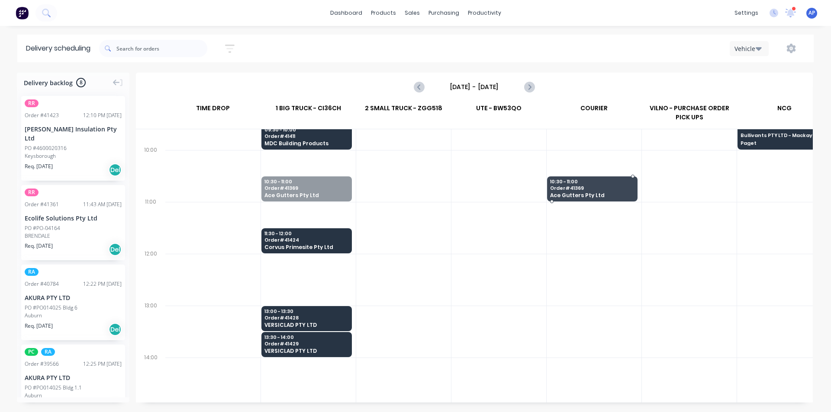
drag, startPoint x: 292, startPoint y: 186, endPoint x: 581, endPoint y: 180, distance: 289.1
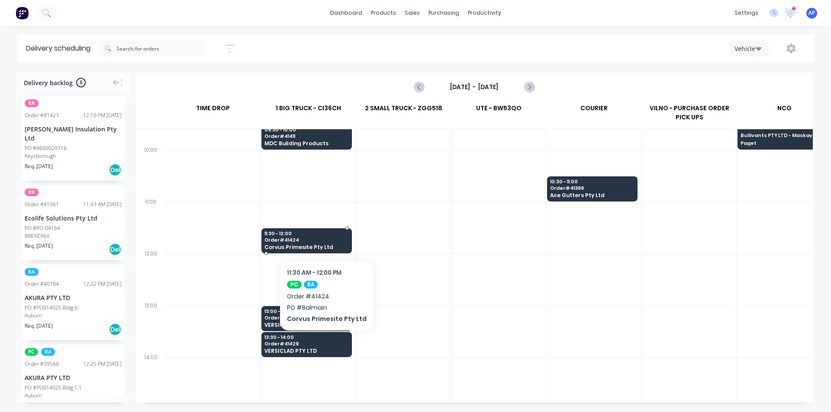
click at [324, 234] on span "11:30 - 12:00" at bounding box center [306, 233] width 84 height 5
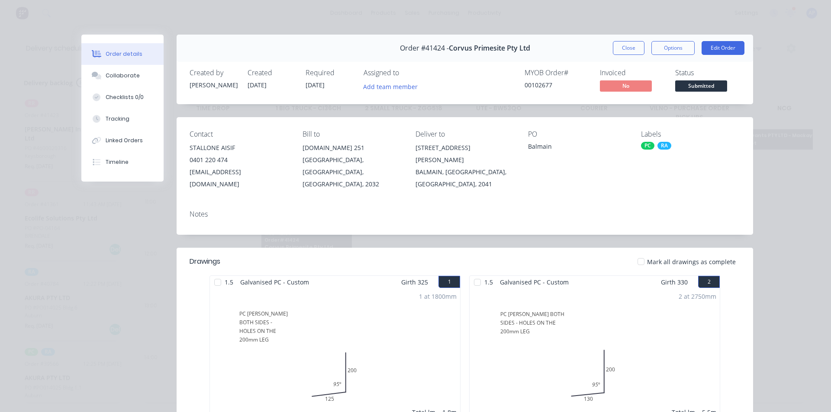
click at [626, 47] on button "Close" at bounding box center [629, 48] width 32 height 14
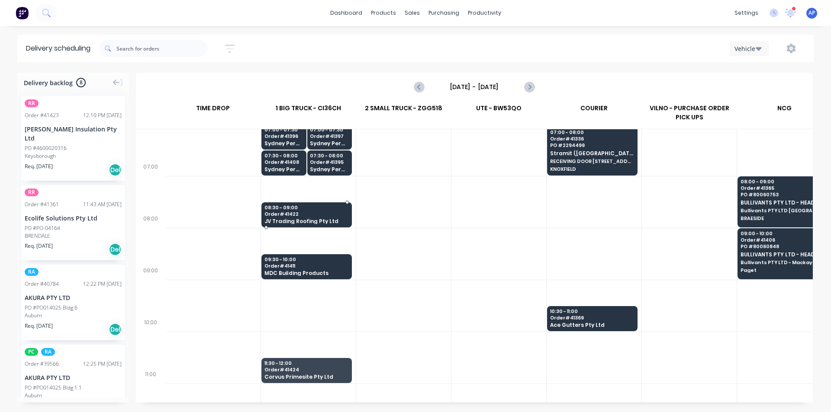
scroll to position [43, 0]
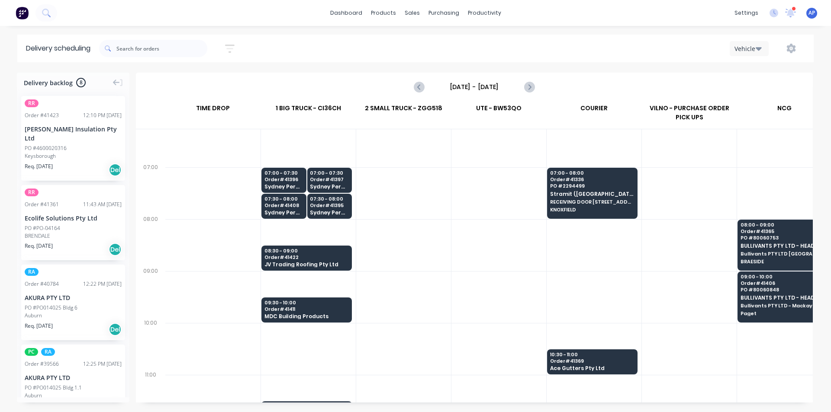
click at [519, 88] on div "Tuesday - 02/09/25" at bounding box center [473, 87] width 119 height 14
click at [526, 86] on icon "Next page" at bounding box center [528, 87] width 10 height 10
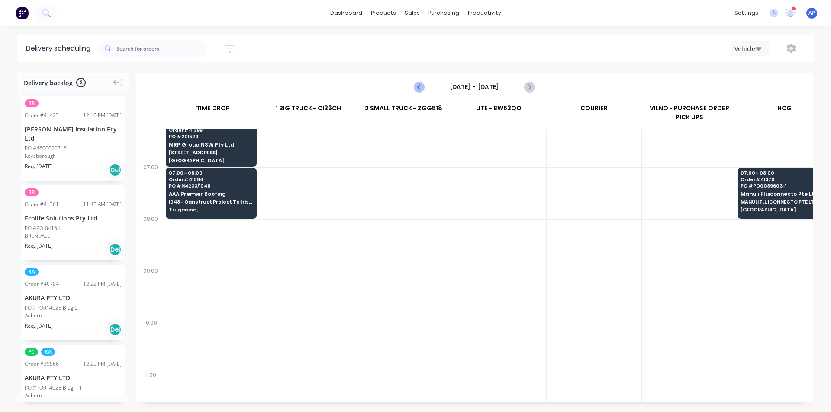
click at [414, 87] on button "Previous page" at bounding box center [419, 86] width 17 height 17
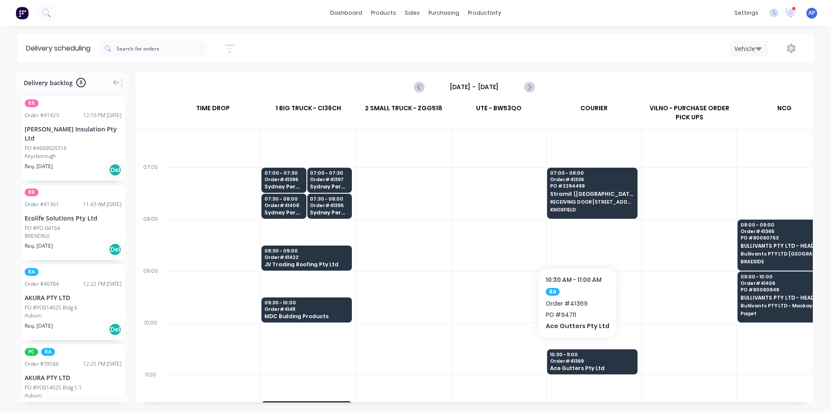
click at [578, 347] on div at bounding box center [593, 349] width 95 height 52
click at [578, 358] on div "10:30 - 11:00 Order # 41369 Ace Gutters Pty Ltd" at bounding box center [592, 363] width 90 height 26
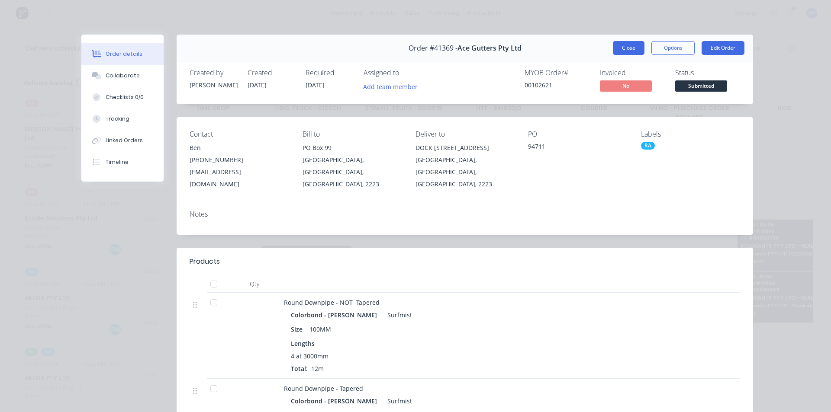
click at [625, 41] on button "Close" at bounding box center [629, 48] width 32 height 14
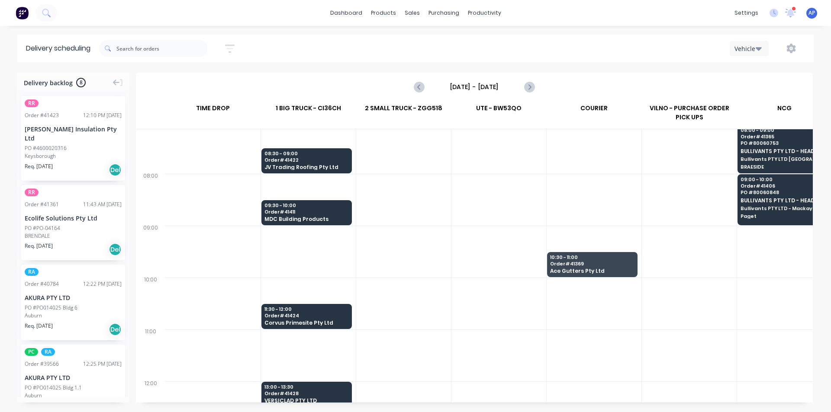
scroll to position [87, 0]
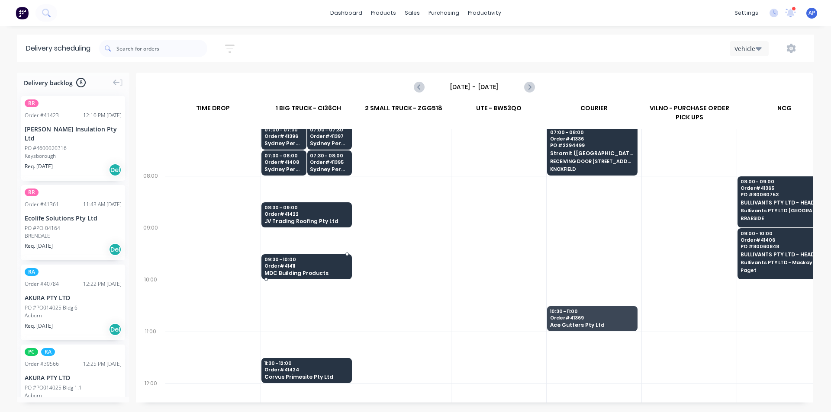
click at [323, 264] on span "Order # 41411" at bounding box center [306, 265] width 84 height 5
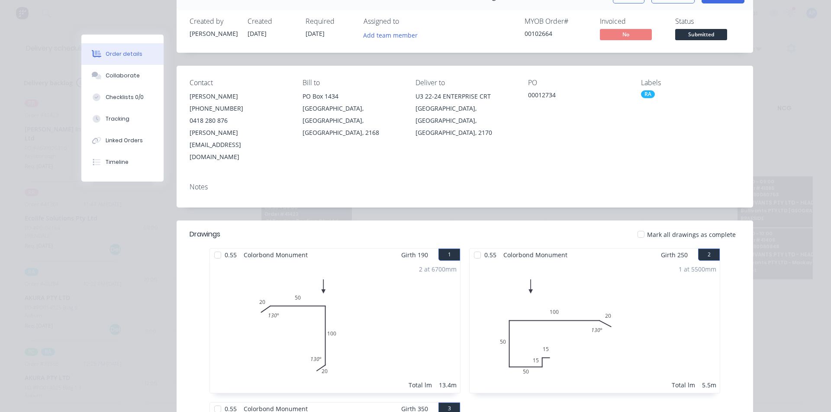
scroll to position [0, 0]
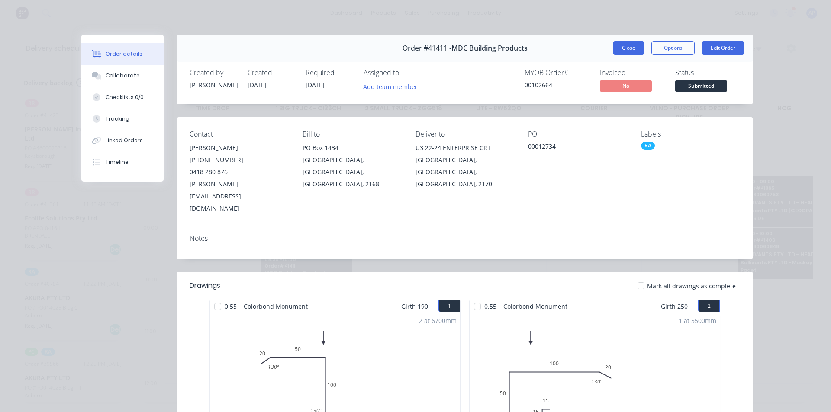
click at [619, 46] on button "Close" at bounding box center [629, 48] width 32 height 14
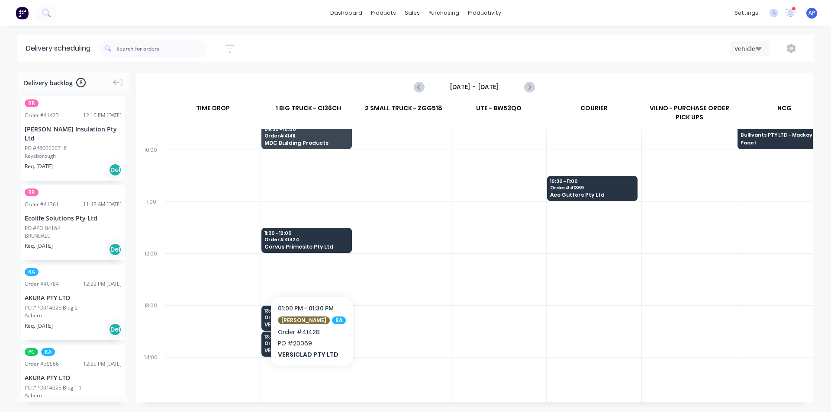
scroll to position [216, 0]
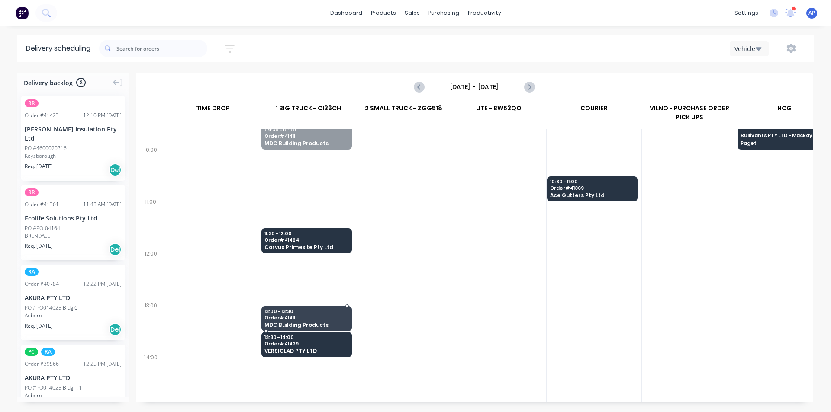
drag, startPoint x: 318, startPoint y: 145, endPoint x: 310, endPoint y: 305, distance: 159.4
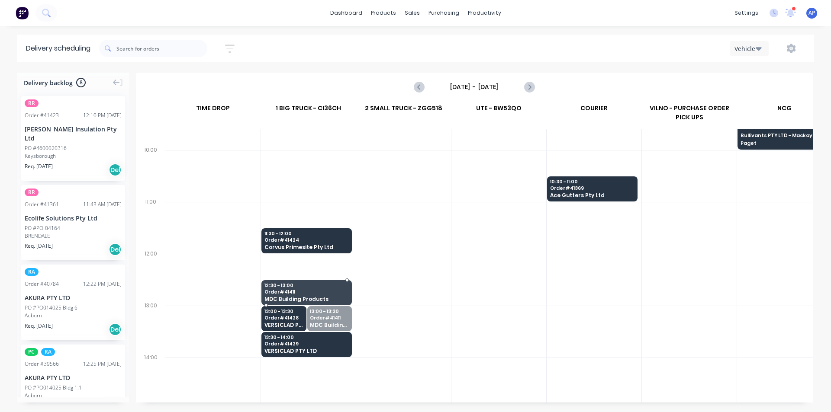
drag, startPoint x: 326, startPoint y: 316, endPoint x: 304, endPoint y: 292, distance: 32.4
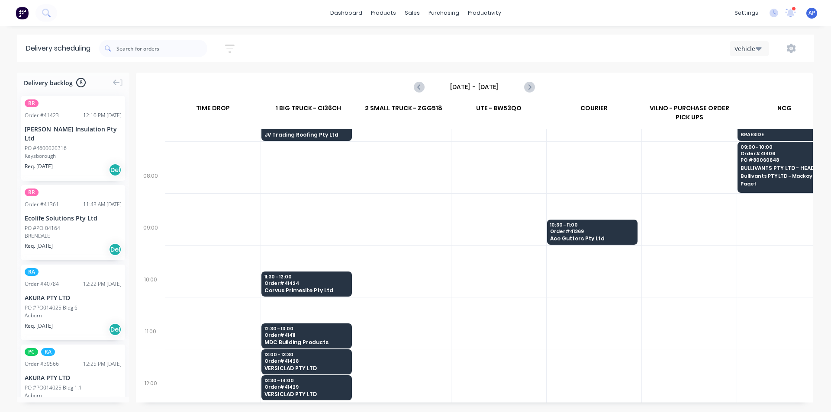
scroll to position [87, 0]
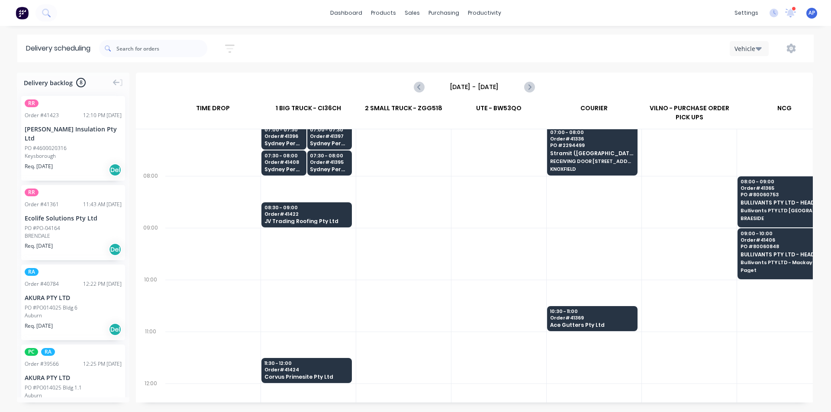
drag, startPoint x: 315, startPoint y: 263, endPoint x: 292, endPoint y: 248, distance: 26.8
click at [275, 289] on div at bounding box center [308, 306] width 95 height 52
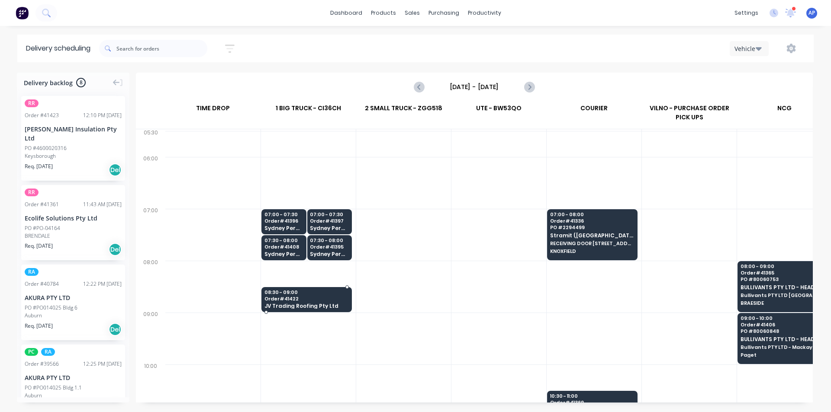
scroll to position [0, 0]
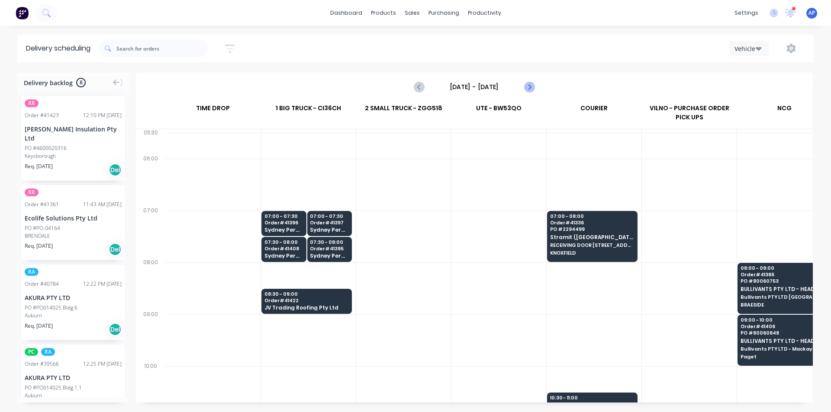
click at [528, 90] on icon "Next page" at bounding box center [528, 87] width 10 height 10
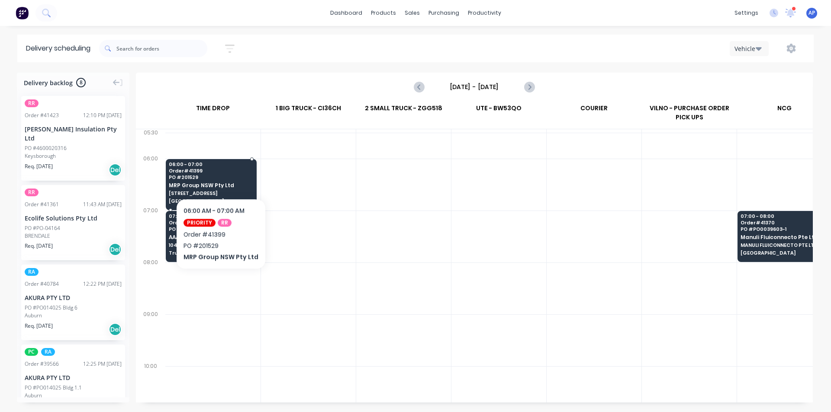
click at [223, 173] on span "Order # 41399" at bounding box center [211, 170] width 84 height 5
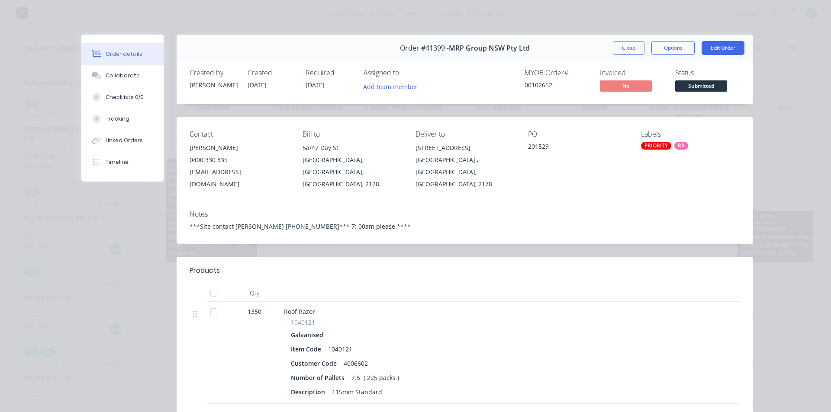
click at [615, 59] on div "Order #41399 - MRP Group NSW Pty Ltd Close Options Edit Order" at bounding box center [465, 48] width 576 height 27
click at [617, 51] on button "Close" at bounding box center [629, 48] width 32 height 14
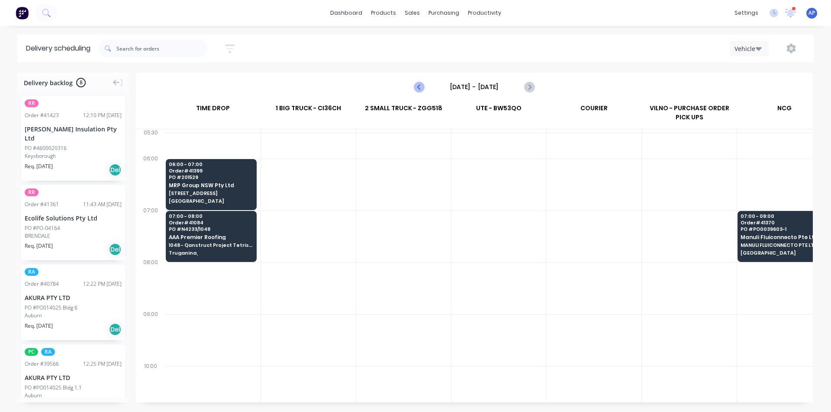
click at [417, 87] on icon "Previous page" at bounding box center [419, 87] width 10 height 10
type input "Tuesday - 02/09/25"
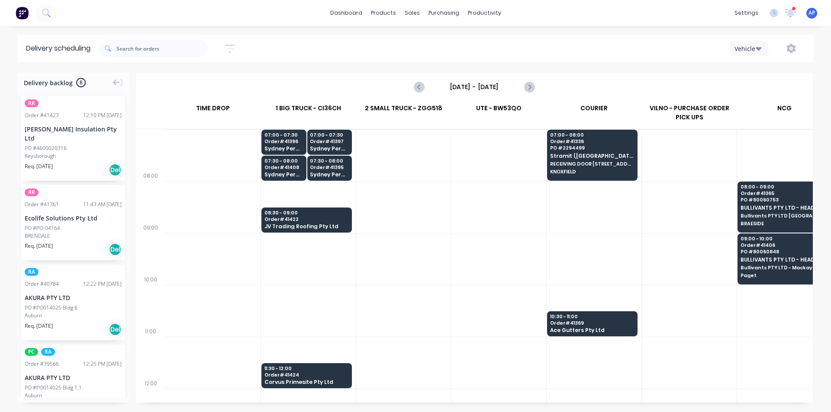
scroll to position [87, 0]
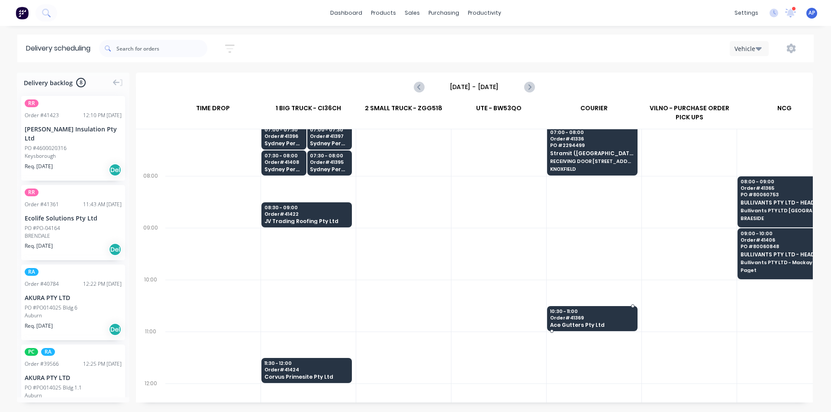
click at [574, 306] on div at bounding box center [591, 307] width 91 height 2
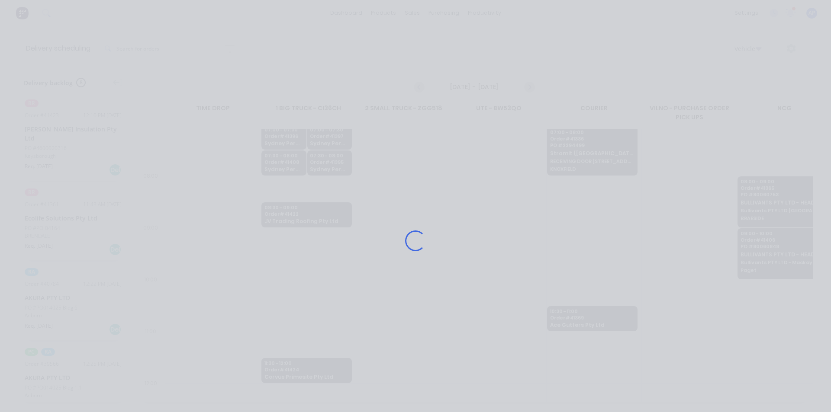
click at [571, 312] on div "Loading..." at bounding box center [415, 241] width 692 height 412
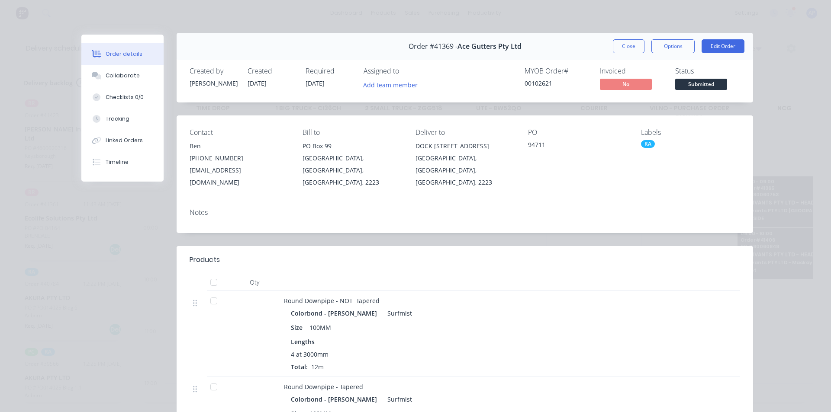
scroll to position [0, 0]
click at [629, 50] on button "Close" at bounding box center [629, 48] width 32 height 14
